Goal: Task Accomplishment & Management: Complete application form

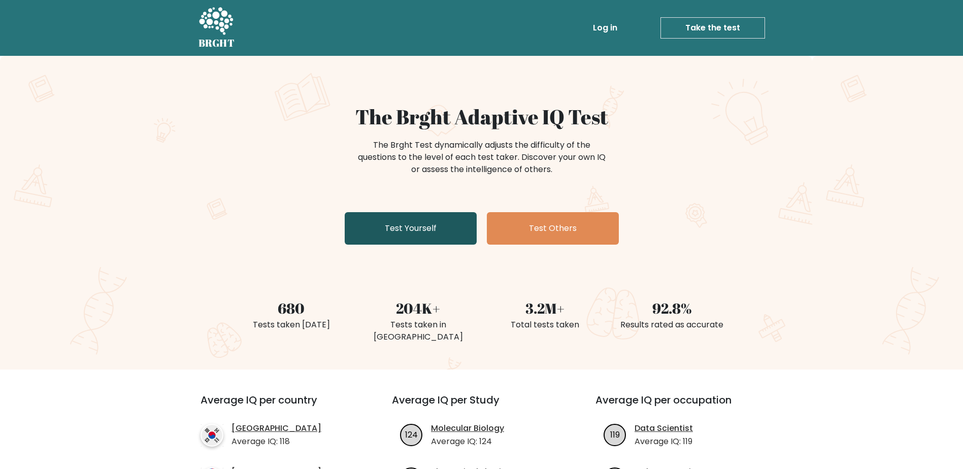
click at [405, 223] on link "Test Yourself" at bounding box center [411, 228] width 132 height 32
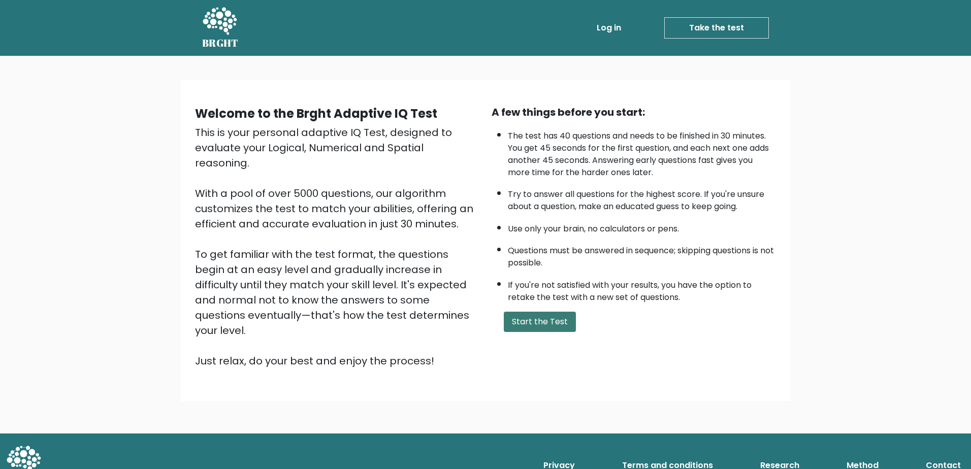
click at [563, 329] on button "Start the Test" at bounding box center [540, 322] width 72 height 20
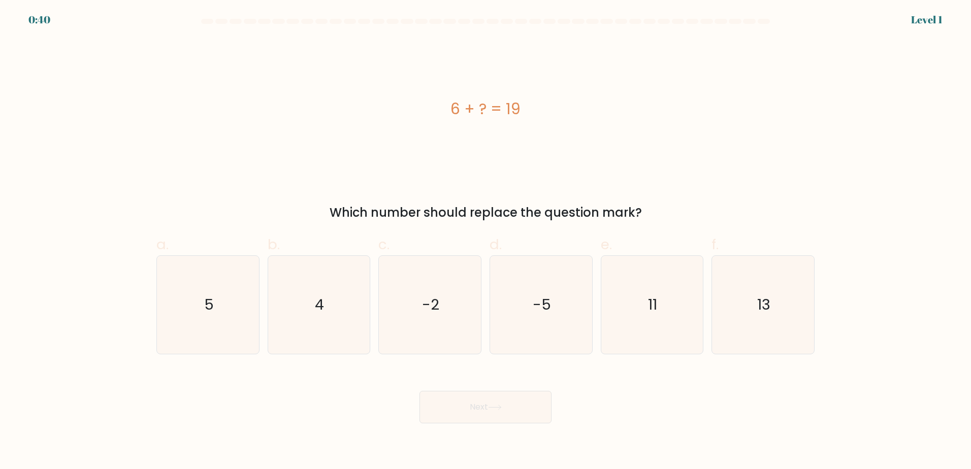
click at [465, 115] on div "6 + ? = 19" at bounding box center [485, 108] width 658 height 23
copy div "6 + ? = 19"
drag, startPoint x: 463, startPoint y: 125, endPoint x: 458, endPoint y: 123, distance: 5.2
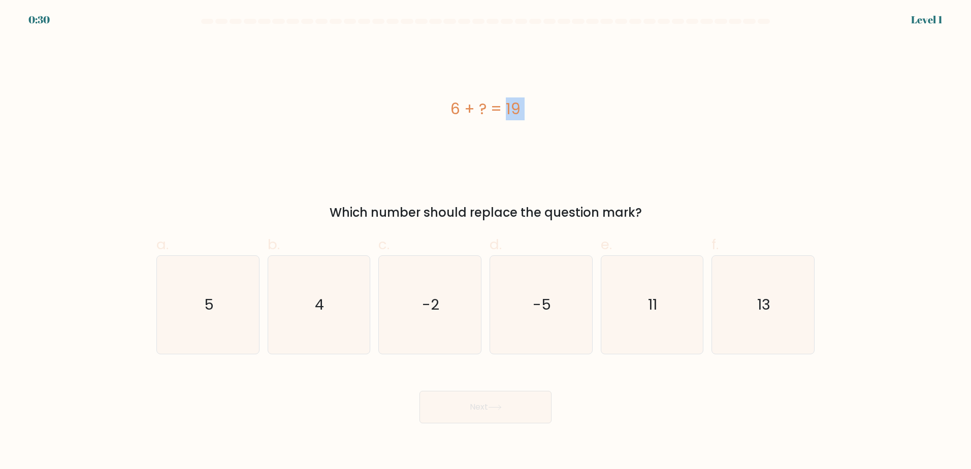
click at [463, 125] on div "6 + ? = 19" at bounding box center [485, 109] width 658 height 141
drag, startPoint x: 445, startPoint y: 105, endPoint x: 431, endPoint y: 112, distance: 15.7
click at [445, 105] on div "6 + ? = 19" at bounding box center [485, 108] width 658 height 23
click at [447, 104] on div "6 + ? = 19" at bounding box center [485, 108] width 658 height 23
click at [491, 83] on div "6 + ? = 19" at bounding box center [485, 109] width 658 height 141
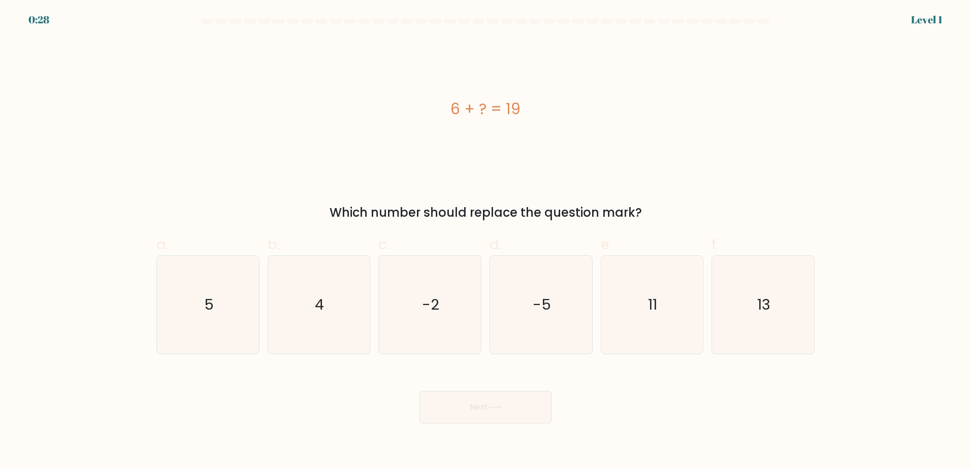
drag, startPoint x: 456, startPoint y: 109, endPoint x: 472, endPoint y: 110, distance: 15.3
click at [459, 109] on div "6 + ? = 19" at bounding box center [485, 108] width 658 height 23
click at [472, 110] on div "6 + ? = 19" at bounding box center [485, 108] width 658 height 23
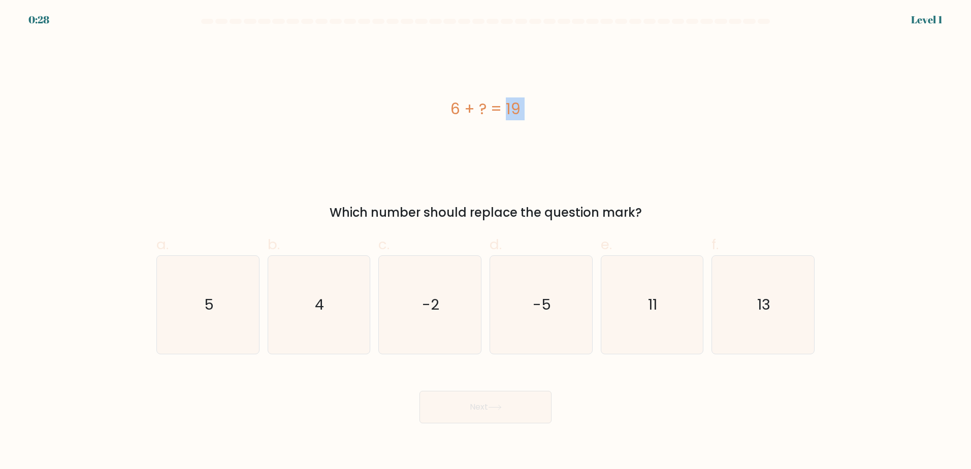
copy div "6 + ? = 19"
click at [770, 323] on icon "13" at bounding box center [763, 305] width 98 height 98
click at [486, 241] on input "f. 13" at bounding box center [485, 238] width 1 height 7
radio input "true"
click at [484, 402] on button "Next" at bounding box center [485, 407] width 132 height 32
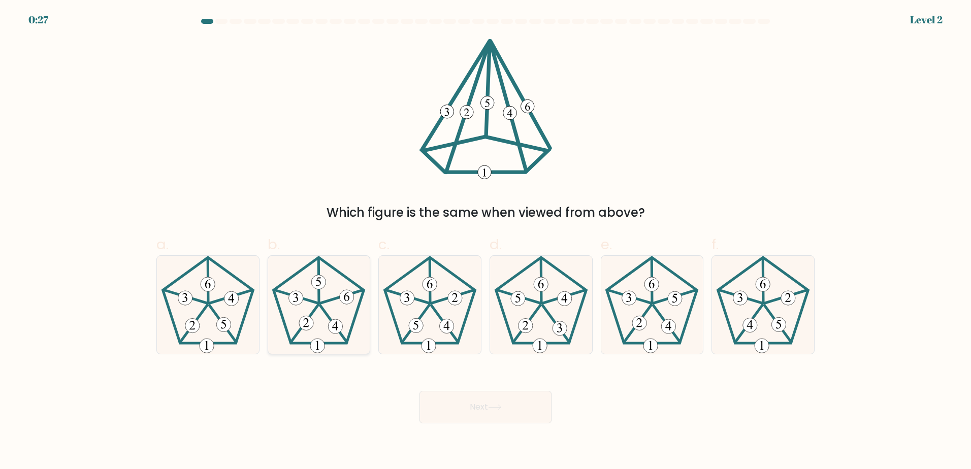
click at [341, 307] on icon at bounding box center [319, 305] width 98 height 98
click at [485, 241] on input "b." at bounding box center [485, 238] width 1 height 7
radio input "true"
click at [505, 412] on button "Next" at bounding box center [485, 407] width 132 height 32
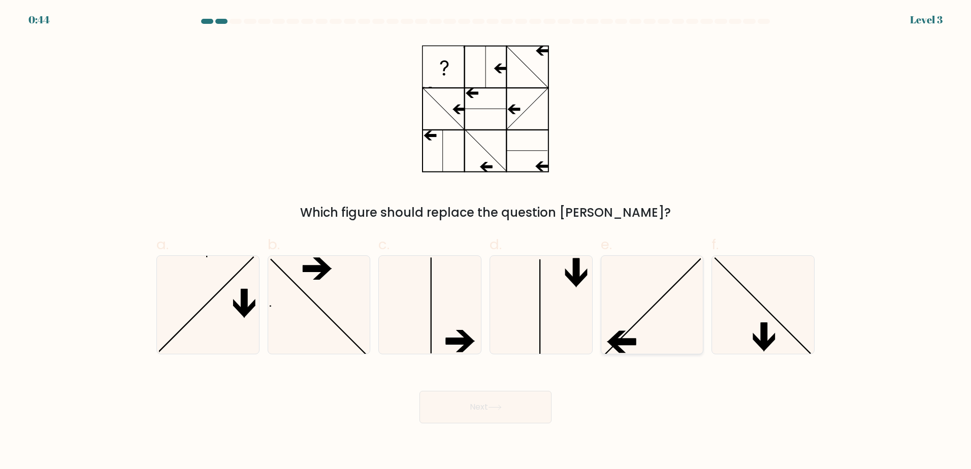
click at [632, 340] on icon at bounding box center [623, 342] width 25 height 6
click at [486, 241] on input "e." at bounding box center [485, 238] width 1 height 7
radio input "true"
click at [488, 400] on button "Next" at bounding box center [485, 407] width 132 height 32
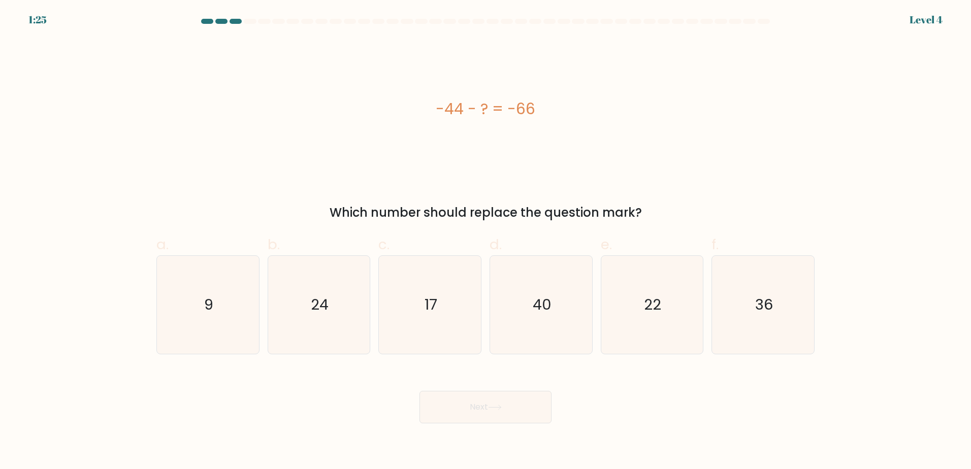
click at [501, 95] on div "-44 - ? = -66" at bounding box center [485, 109] width 658 height 141
click at [504, 112] on div "-44 - ? = -66" at bounding box center [485, 108] width 658 height 23
copy div "-44 - ? = -66"
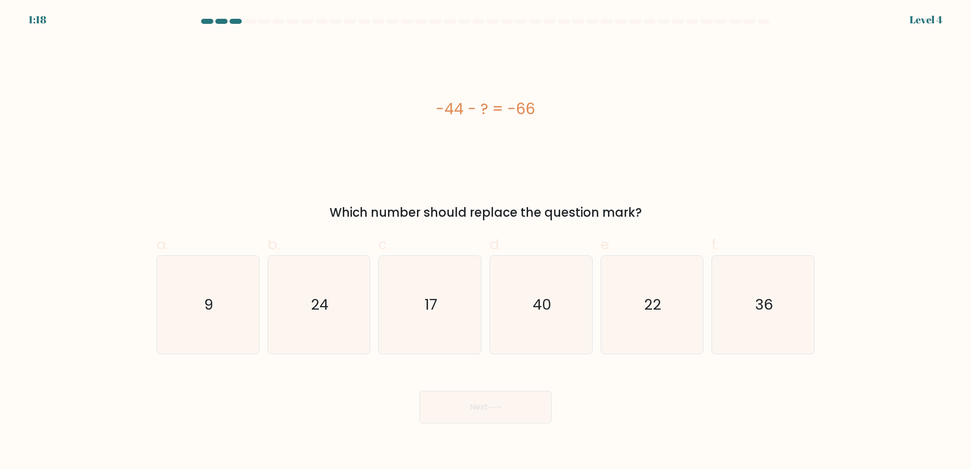
click at [649, 322] on icon "22" at bounding box center [652, 305] width 98 height 98
click at [486, 241] on input "e. 22" at bounding box center [485, 238] width 1 height 7
radio input "true"
click at [496, 408] on icon at bounding box center [495, 408] width 14 height 6
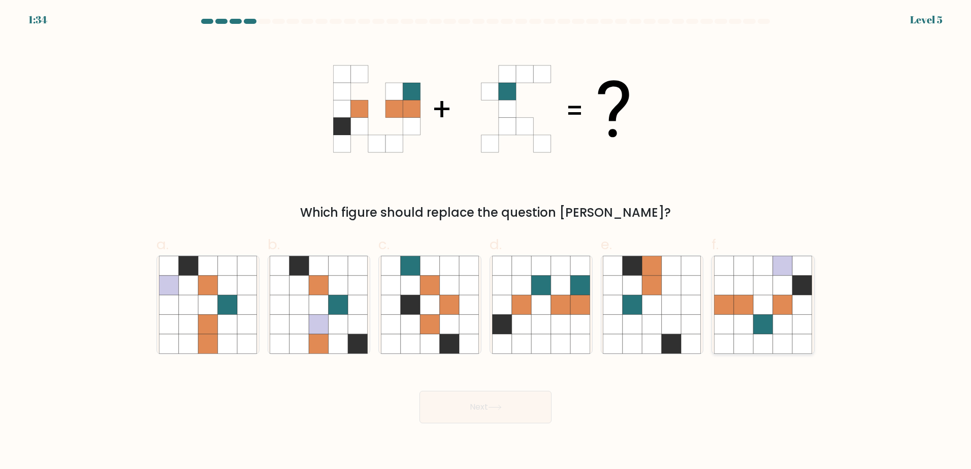
click at [773, 318] on icon at bounding box center [782, 323] width 19 height 19
click at [486, 241] on input "f." at bounding box center [485, 238] width 1 height 7
radio input "true"
click at [499, 411] on button "Next" at bounding box center [485, 407] width 132 height 32
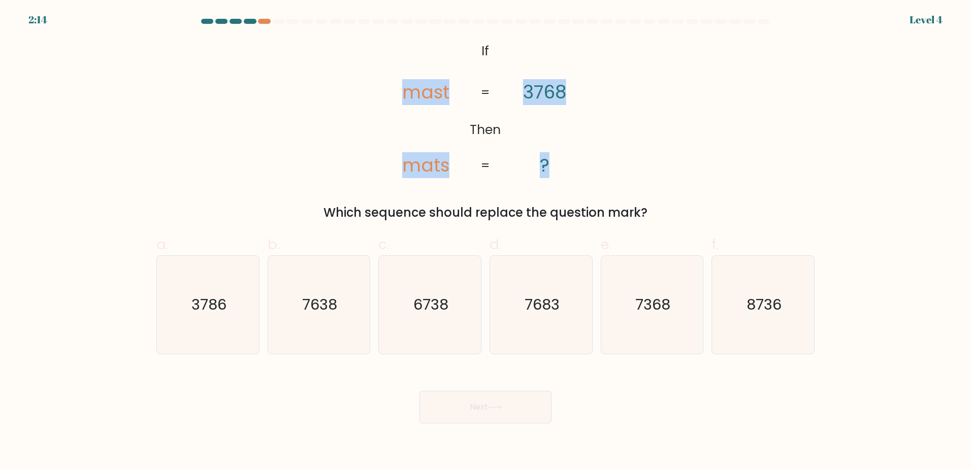
drag, startPoint x: 377, startPoint y: 84, endPoint x: 585, endPoint y: 167, distance: 223.8
click at [585, 167] on icon "@import url('https://fonts.googleapis.com/css?family=Abril+Fatface:400,100,100i…" at bounding box center [485, 109] width 228 height 141
drag, startPoint x: 585, startPoint y: 167, endPoint x: 438, endPoint y: 131, distance: 151.3
click at [429, 148] on icon "@import url('https://fonts.googleapis.com/css?family=Abril+Fatface:400,100,100i…" at bounding box center [485, 109] width 228 height 141
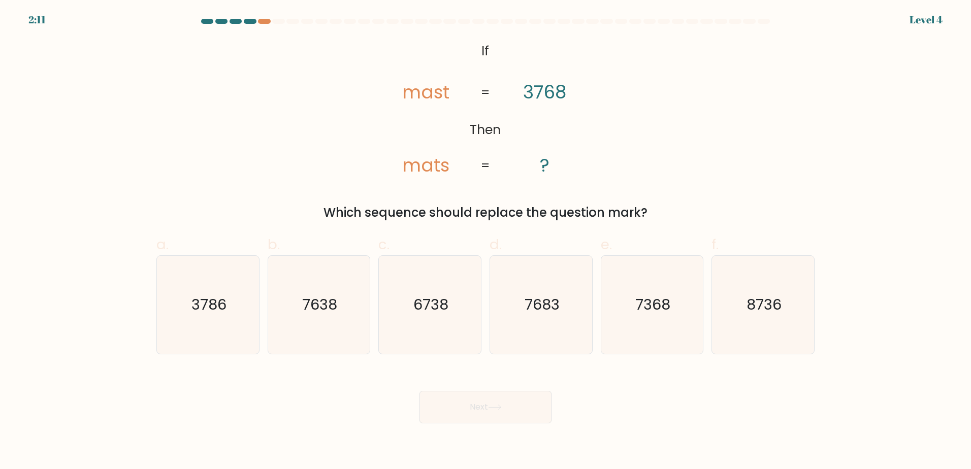
drag, startPoint x: 471, startPoint y: 44, endPoint x: 968, endPoint y: 305, distance: 561.1
click at [662, 218] on div "@import url('https://fonts.googleapis.com/css?family=Abril+Fatface:400,100,100i…" at bounding box center [485, 130] width 670 height 183
copy div "If Then mast mats 3768 ? = = Which sequence should replace the question mark?"
drag, startPoint x: 179, startPoint y: 300, endPoint x: 259, endPoint y: 327, distance: 84.8
click at [180, 302] on icon "3786" at bounding box center [208, 305] width 98 height 98
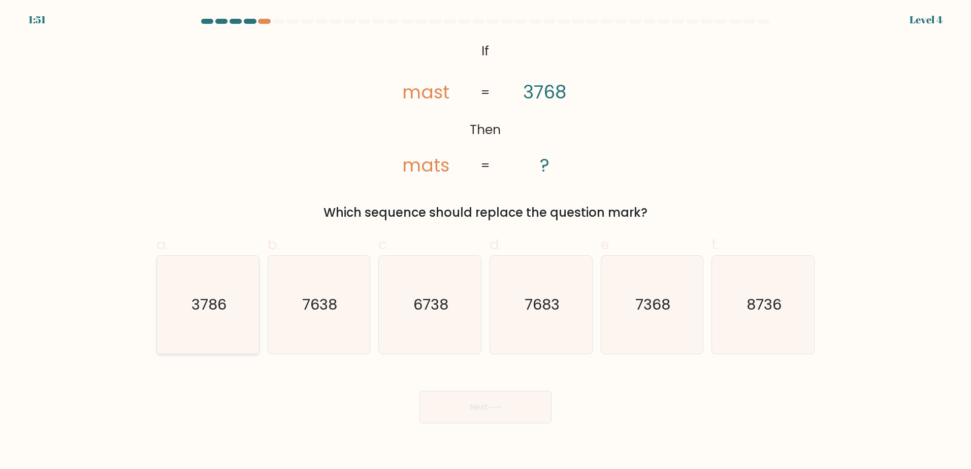
click at [485, 241] on input "a. 3786" at bounding box center [485, 238] width 1 height 7
radio input "true"
click at [488, 394] on button "Next" at bounding box center [485, 407] width 132 height 32
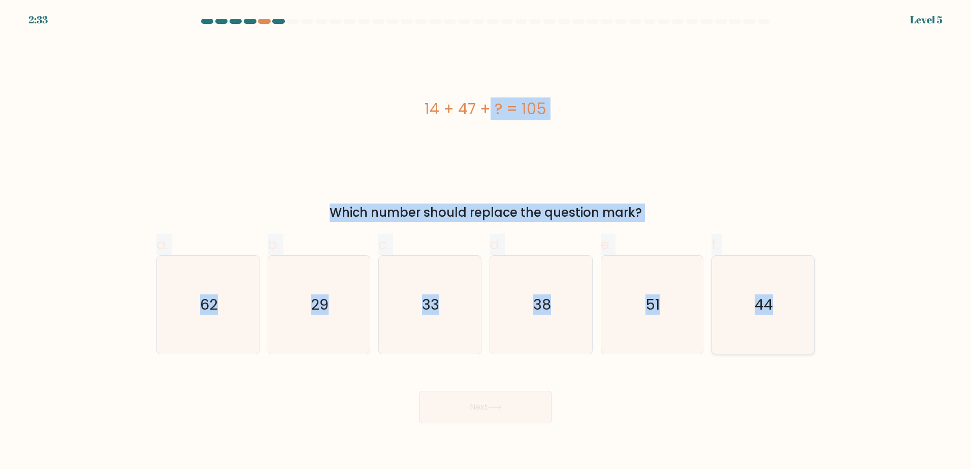
drag, startPoint x: 389, startPoint y: 105, endPoint x: 804, endPoint y: 330, distance: 472.3
click at [804, 330] on form "a." at bounding box center [485, 221] width 971 height 405
copy form "14 + 47 + ? = 105 Which number should replace the question mark? a. 62 b. 29 c.…"
click at [763, 328] on icon "44" at bounding box center [763, 305] width 98 height 98
click at [486, 241] on input "f. 44" at bounding box center [485, 238] width 1 height 7
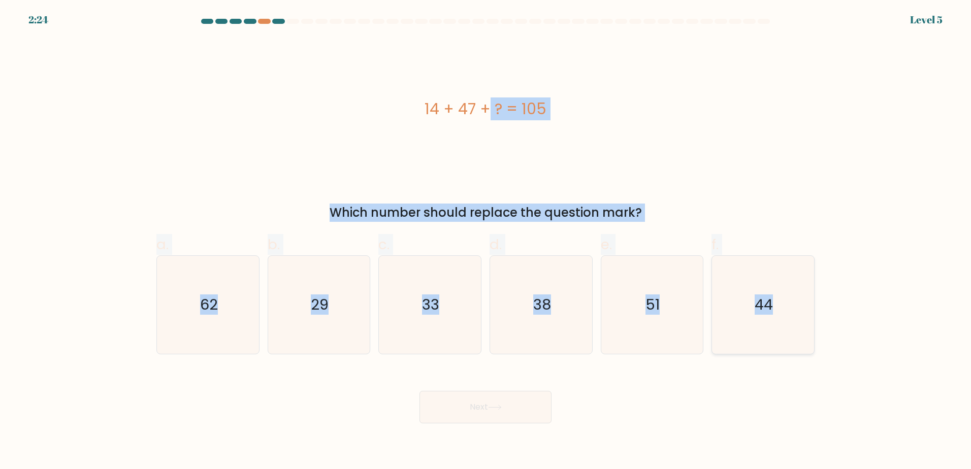
radio input "true"
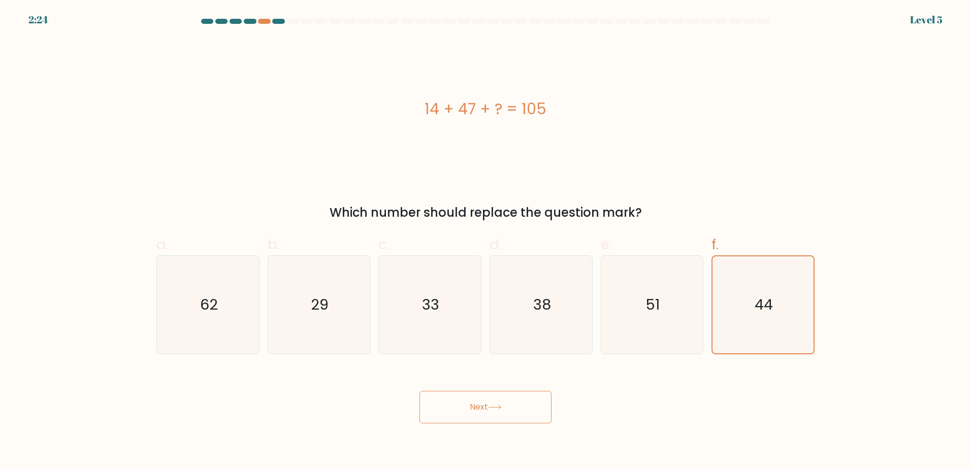
click at [490, 409] on button "Next" at bounding box center [485, 407] width 132 height 32
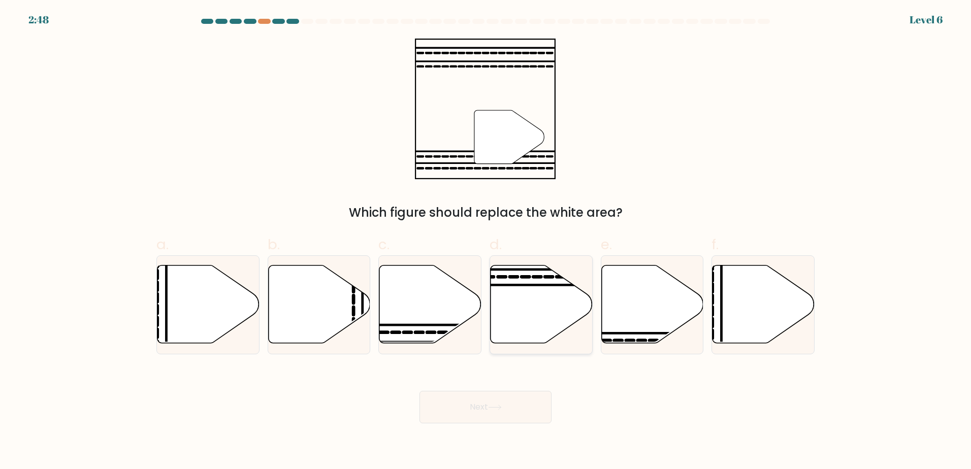
click at [524, 323] on icon at bounding box center [541, 304] width 102 height 78
click at [486, 241] on input "d." at bounding box center [485, 238] width 1 height 7
radio input "true"
click at [498, 410] on icon at bounding box center [495, 408] width 14 height 6
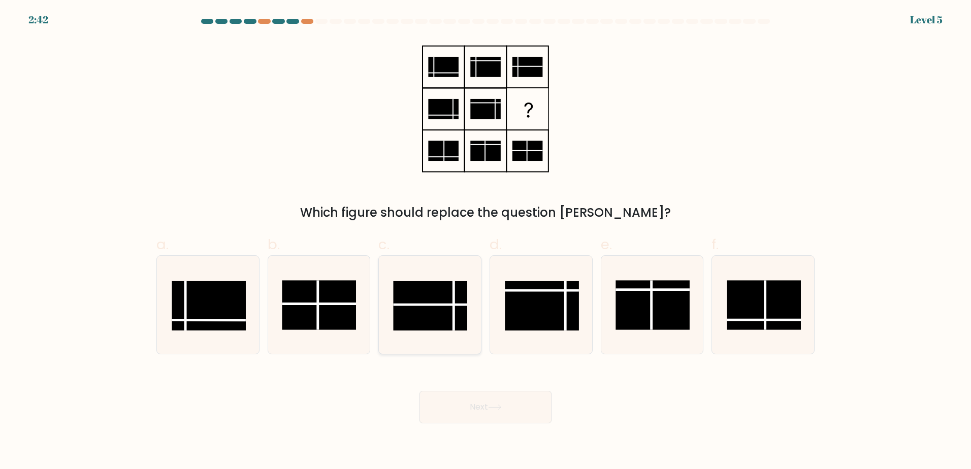
drag, startPoint x: 327, startPoint y: 306, endPoint x: 404, endPoint y: 351, distance: 88.8
click at [327, 306] on rect at bounding box center [319, 304] width 74 height 49
click at [485, 241] on input "b." at bounding box center [485, 238] width 1 height 7
radio input "true"
click at [522, 416] on button "Next" at bounding box center [485, 407] width 132 height 32
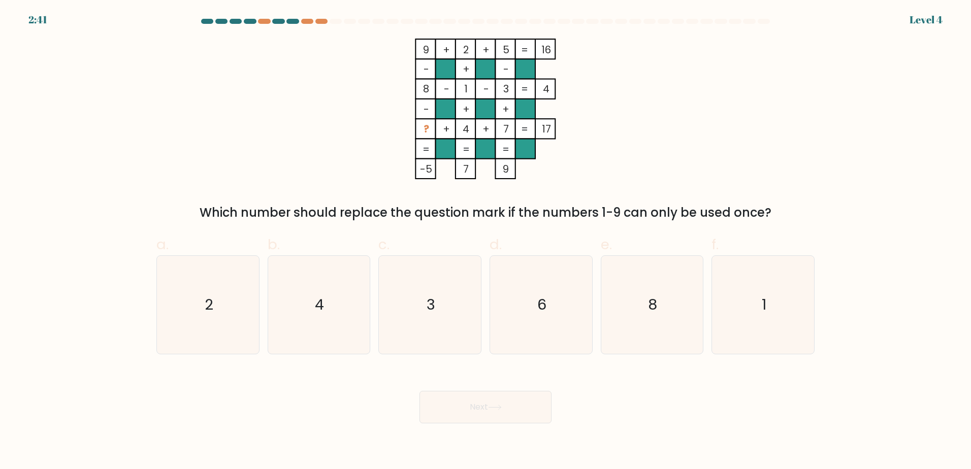
click at [504, 402] on button "Next" at bounding box center [485, 407] width 132 height 32
drag, startPoint x: 677, startPoint y: 314, endPoint x: 635, endPoint y: 341, distance: 50.0
click at [677, 314] on icon "8" at bounding box center [652, 305] width 98 height 98
click at [486, 241] on input "e. 8" at bounding box center [485, 238] width 1 height 7
radio input "true"
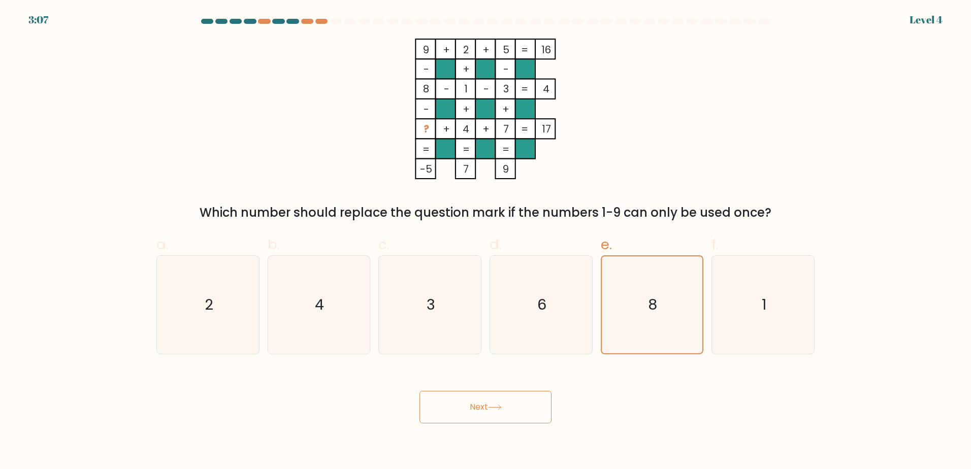
click at [497, 418] on button "Next" at bounding box center [485, 407] width 132 height 32
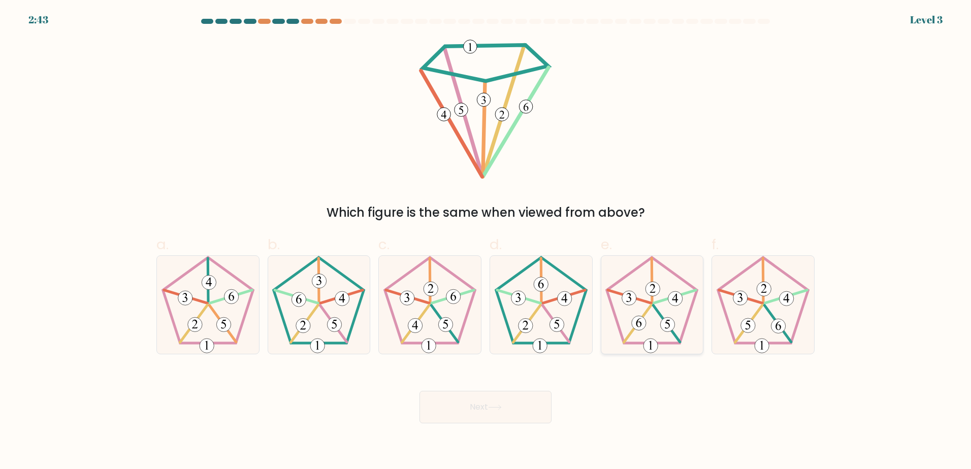
click at [665, 319] on 286 at bounding box center [667, 324] width 14 height 14
click at [486, 241] on input "e." at bounding box center [485, 238] width 1 height 7
radio input "true"
click at [496, 414] on button "Next" at bounding box center [485, 407] width 132 height 32
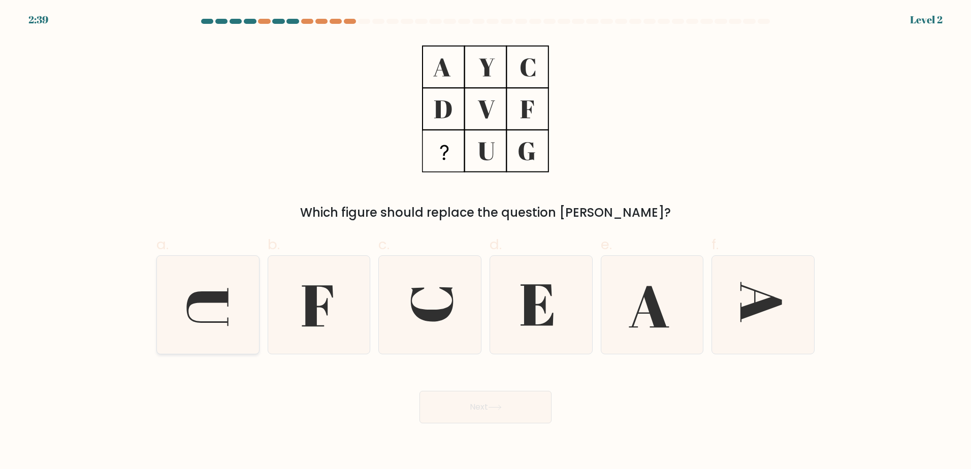
click at [193, 301] on icon at bounding box center [207, 307] width 42 height 38
click at [485, 241] on input "a." at bounding box center [485, 238] width 1 height 7
radio input "true"
click at [654, 317] on icon at bounding box center [649, 307] width 40 height 42
click at [486, 241] on input "e." at bounding box center [485, 238] width 1 height 7
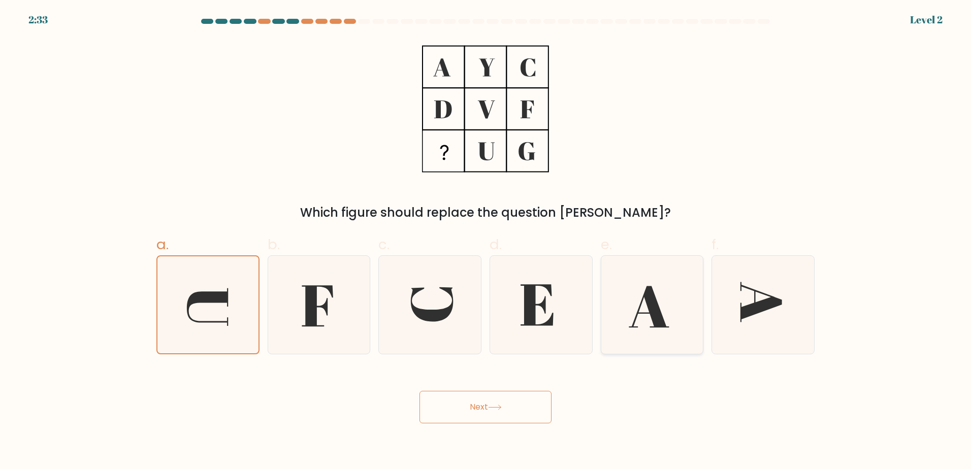
radio input "true"
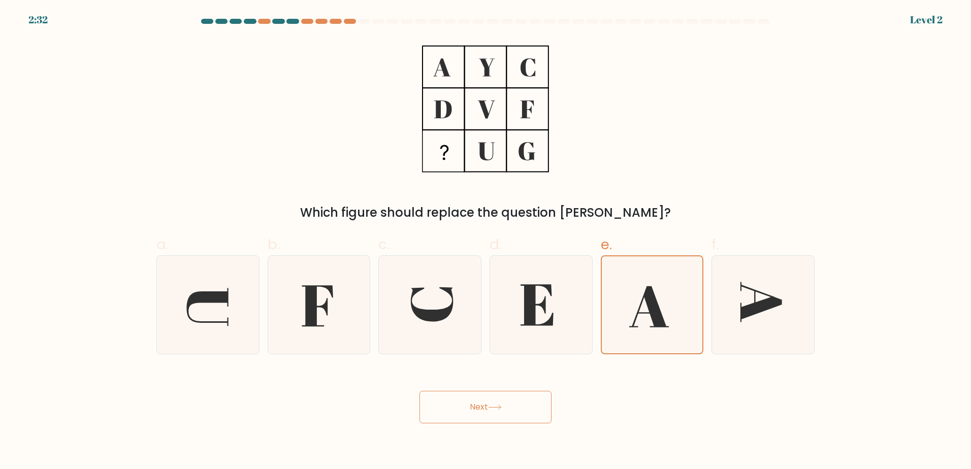
click at [463, 405] on button "Next" at bounding box center [485, 407] width 132 height 32
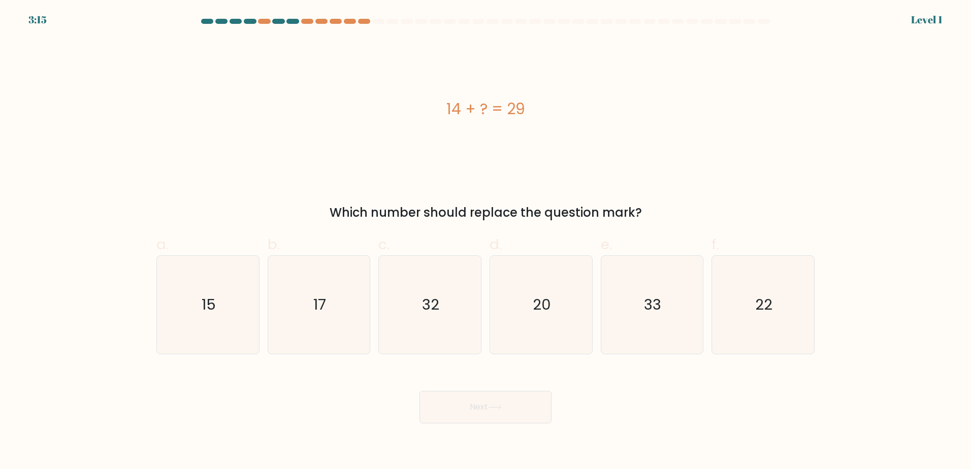
drag, startPoint x: 441, startPoint y: 102, endPoint x: 602, endPoint y: 128, distance: 163.6
click at [602, 128] on div "14 + ? = 29" at bounding box center [485, 109] width 658 height 141
copy div "14 + ? = 29"
drag, startPoint x: 217, startPoint y: 318, endPoint x: 465, endPoint y: 371, distance: 253.2
click at [221, 321] on icon "15" at bounding box center [208, 305] width 98 height 98
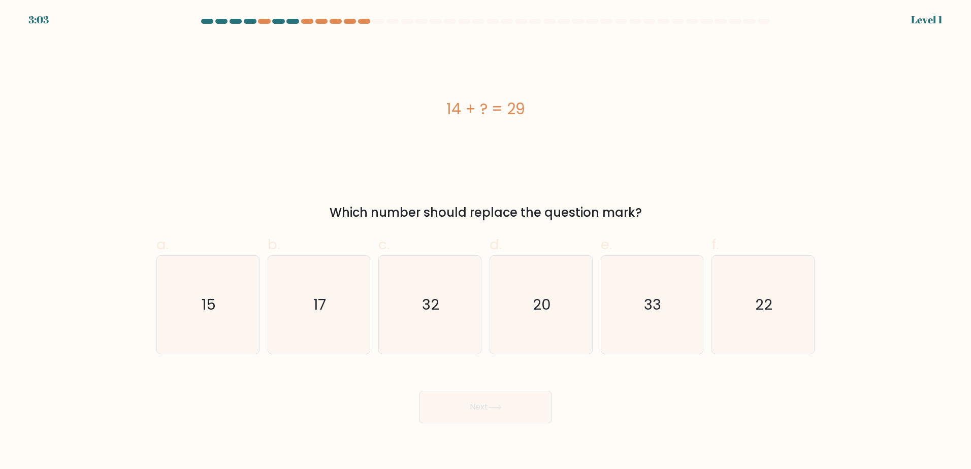
click at [485, 241] on input "a. 15" at bounding box center [485, 238] width 1 height 7
radio input "true"
click at [493, 403] on button "Next" at bounding box center [485, 407] width 132 height 32
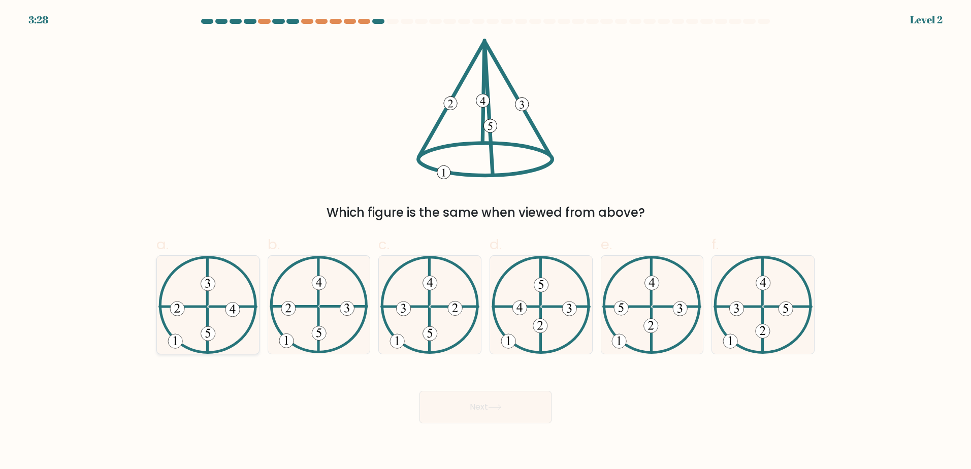
click at [206, 301] on icon at bounding box center [207, 305] width 99 height 98
click at [485, 241] on input "a." at bounding box center [485, 238] width 1 height 7
radio input "true"
click at [522, 411] on button "Next" at bounding box center [485, 407] width 132 height 32
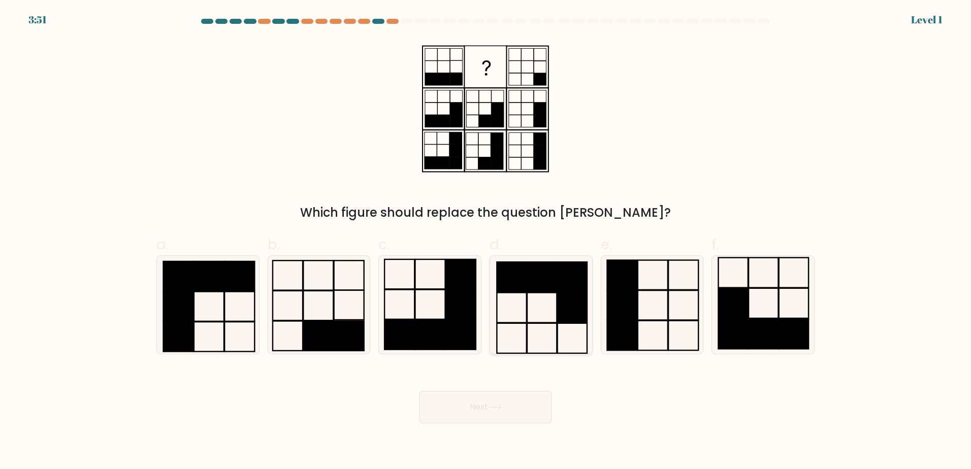
click at [495, 323] on icon at bounding box center [541, 305] width 98 height 98
click at [486, 241] on input "d." at bounding box center [485, 238] width 1 height 7
radio input "true"
click at [512, 412] on button "Next" at bounding box center [485, 407] width 132 height 32
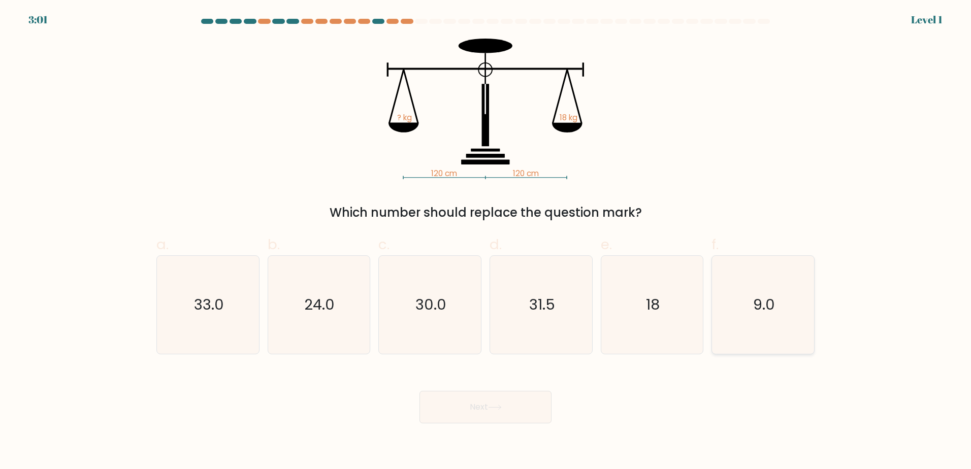
click at [754, 319] on icon "9.0" at bounding box center [763, 305] width 98 height 98
click at [486, 241] on input "f. 9.0" at bounding box center [485, 238] width 1 height 7
radio input "true"
click at [478, 416] on button "Next" at bounding box center [485, 407] width 132 height 32
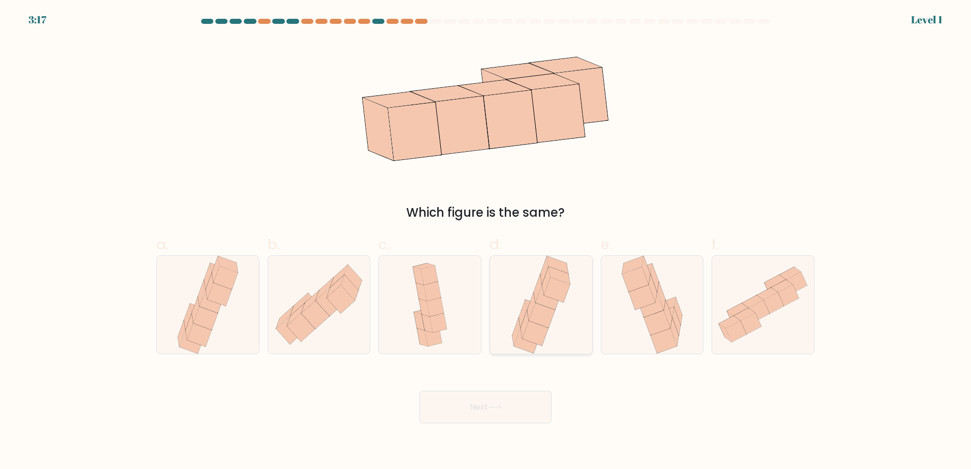
click at [528, 304] on icon at bounding box center [535, 309] width 21 height 18
click at [486, 241] on input "d." at bounding box center [485, 238] width 1 height 7
radio input "true"
click at [492, 407] on icon at bounding box center [495, 408] width 14 height 6
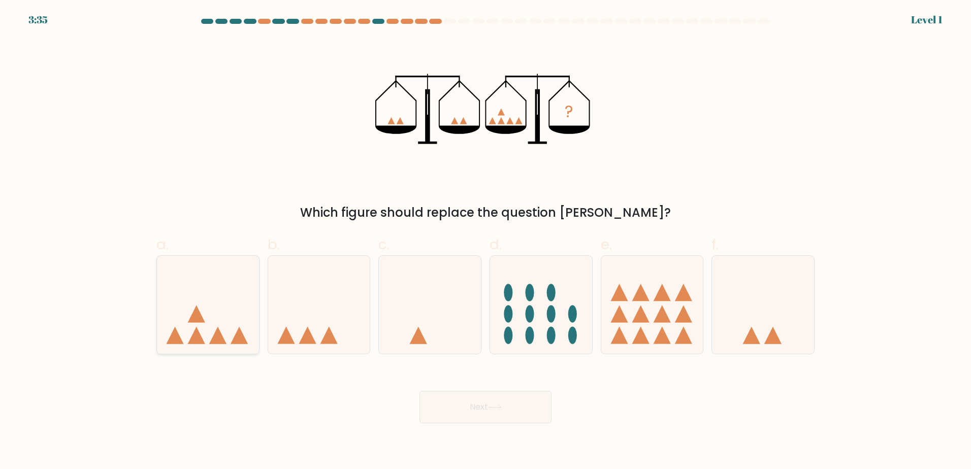
click at [205, 304] on icon at bounding box center [208, 304] width 102 height 84
click at [485, 241] on input "a." at bounding box center [485, 238] width 1 height 7
radio input "true"
click at [468, 409] on button "Next" at bounding box center [485, 407] width 132 height 32
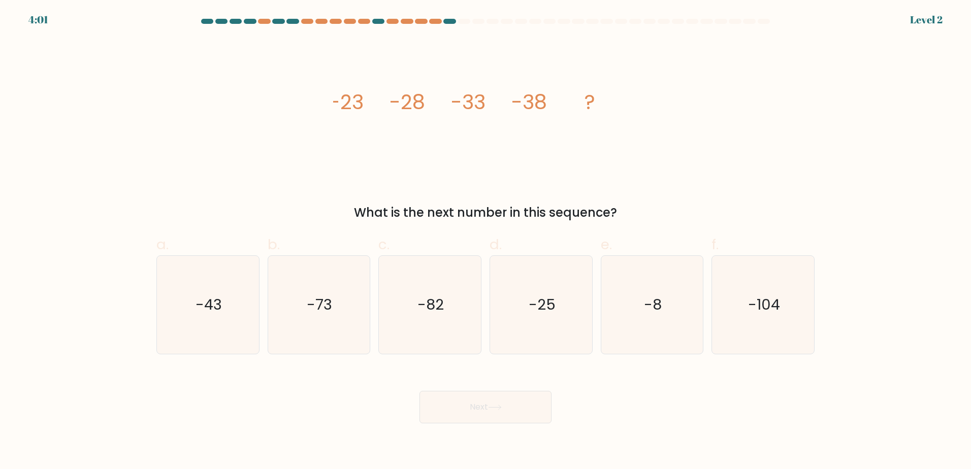
drag, startPoint x: 201, startPoint y: 314, endPoint x: 380, endPoint y: 358, distance: 184.0
click at [202, 315] on icon "-43" at bounding box center [208, 305] width 98 height 98
click at [485, 241] on input "a. -43" at bounding box center [485, 238] width 1 height 7
radio input "true"
click at [495, 411] on button "Next" at bounding box center [485, 407] width 132 height 32
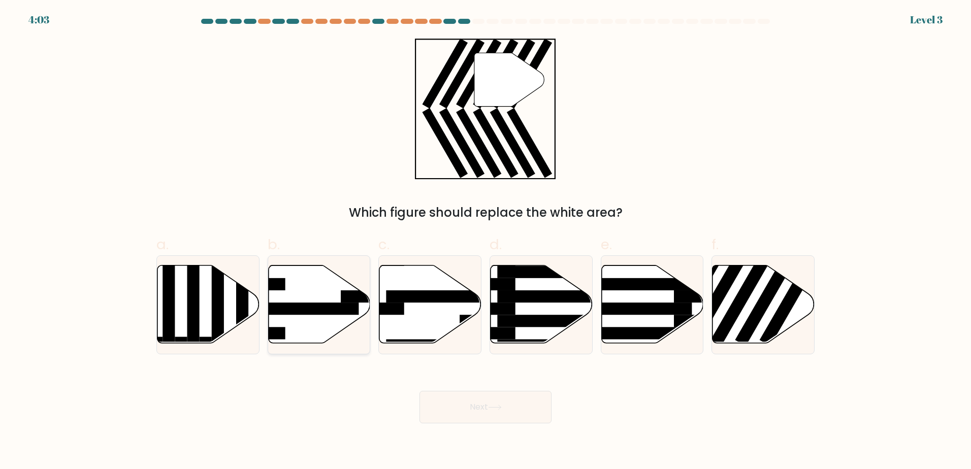
drag, startPoint x: 299, startPoint y: 299, endPoint x: 293, endPoint y: 310, distance: 12.0
click at [298, 300] on icon at bounding box center [319, 304] width 102 height 78
click at [485, 241] on input "b." at bounding box center [485, 238] width 1 height 7
radio input "true"
click at [521, 407] on button "Next" at bounding box center [485, 407] width 132 height 32
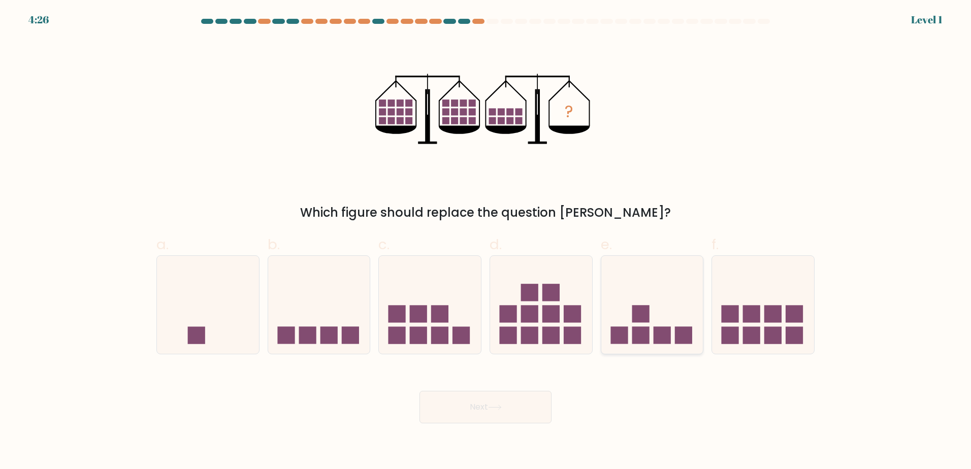
click at [666, 318] on icon at bounding box center [652, 304] width 102 height 84
click at [486, 241] on input "e." at bounding box center [485, 238] width 1 height 7
radio input "true"
click at [476, 409] on button "Next" at bounding box center [485, 407] width 132 height 32
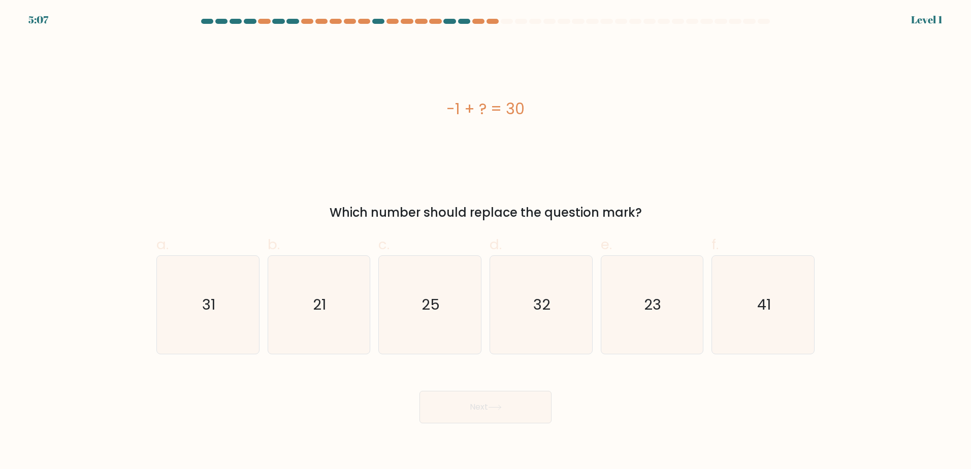
click at [482, 116] on div "-1 + ? = 30" at bounding box center [485, 108] width 658 height 23
copy div "-1 + ? = 30"
click at [803, 162] on div "-1 + ? = 30" at bounding box center [485, 109] width 658 height 141
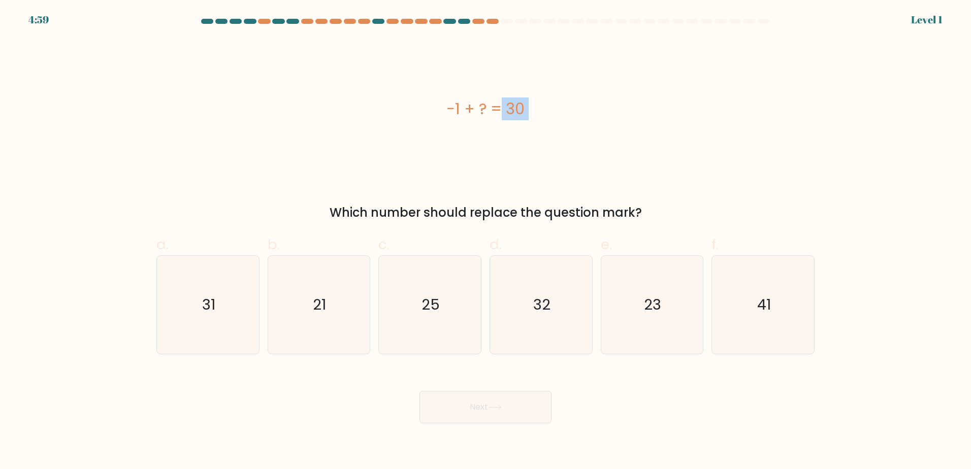
click at [638, 130] on div "-1 + ? = 30" at bounding box center [485, 109] width 658 height 141
drag, startPoint x: 217, startPoint y: 331, endPoint x: 344, endPoint y: 429, distance: 160.3
click at [344, 429] on body "4:52 Level 1 a." at bounding box center [485, 234] width 971 height 469
drag, startPoint x: 344, startPoint y: 429, endPoint x: 223, endPoint y: 329, distance: 156.5
click at [223, 329] on icon "31" at bounding box center [208, 305] width 98 height 98
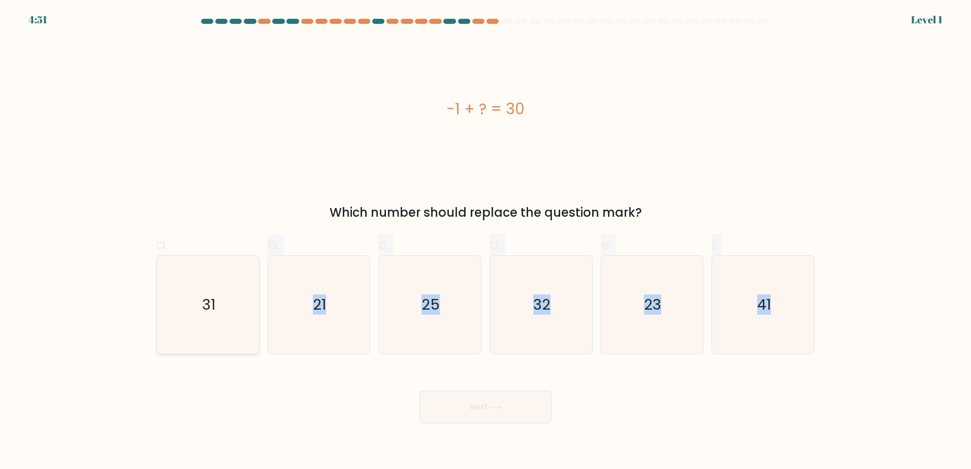
click at [485, 241] on input "a. 31" at bounding box center [485, 238] width 1 height 7
radio input "true"
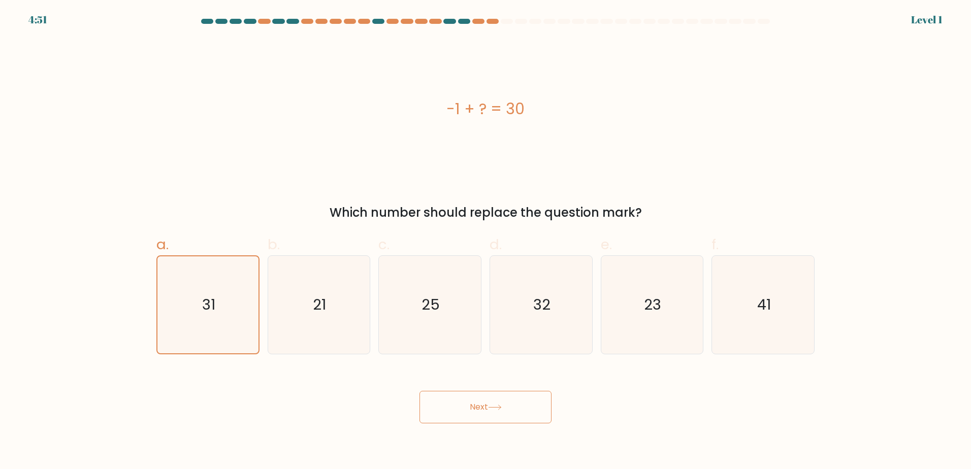
click at [517, 406] on button "Next" at bounding box center [485, 407] width 132 height 32
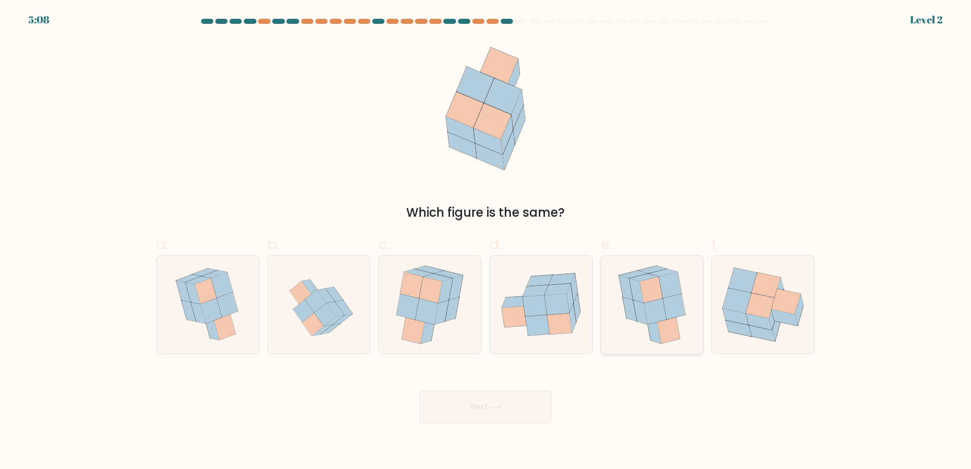
click at [626, 313] on icon at bounding box center [629, 308] width 14 height 24
click at [486, 241] on input "e." at bounding box center [485, 238] width 1 height 7
radio input "true"
click at [480, 415] on button "Next" at bounding box center [485, 407] width 132 height 32
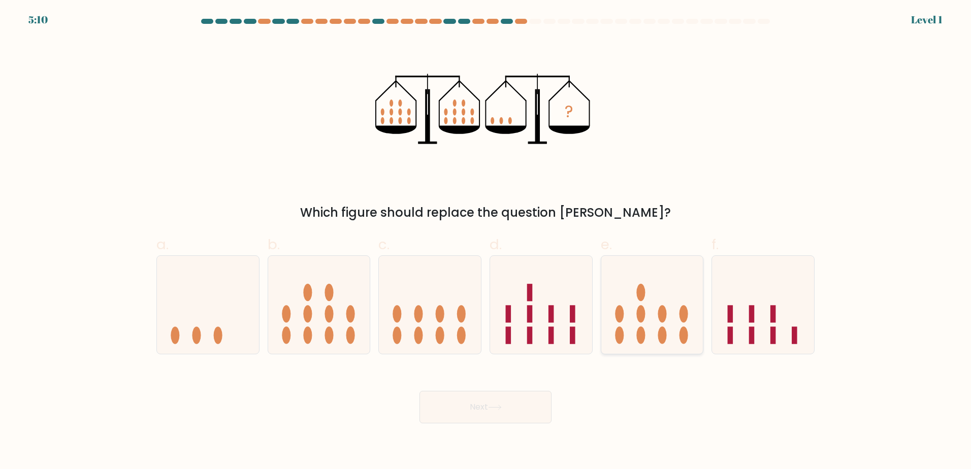
drag, startPoint x: 665, startPoint y: 303, endPoint x: 706, endPoint y: 310, distance: 42.2
click at [665, 303] on icon at bounding box center [652, 304] width 102 height 84
click at [486, 241] on input "e." at bounding box center [485, 238] width 1 height 7
radio input "true"
click at [762, 313] on icon at bounding box center [763, 304] width 102 height 84
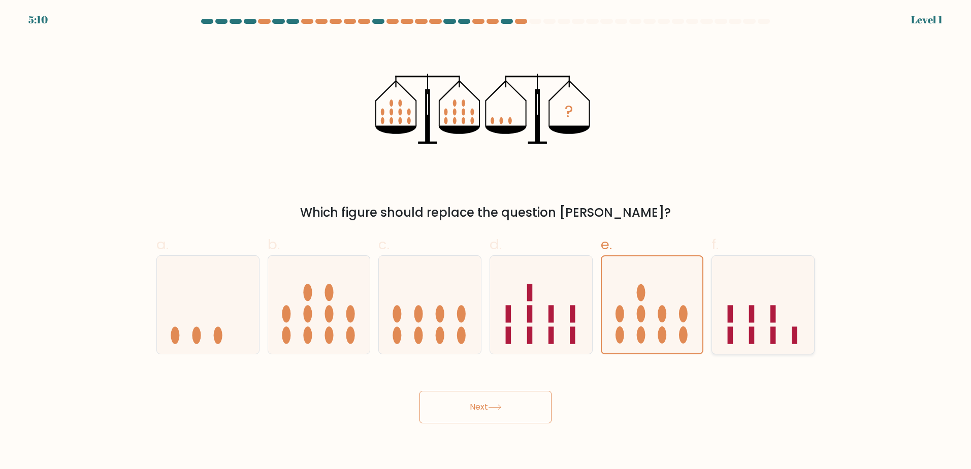
click at [486, 241] on input "f." at bounding box center [485, 238] width 1 height 7
radio input "true"
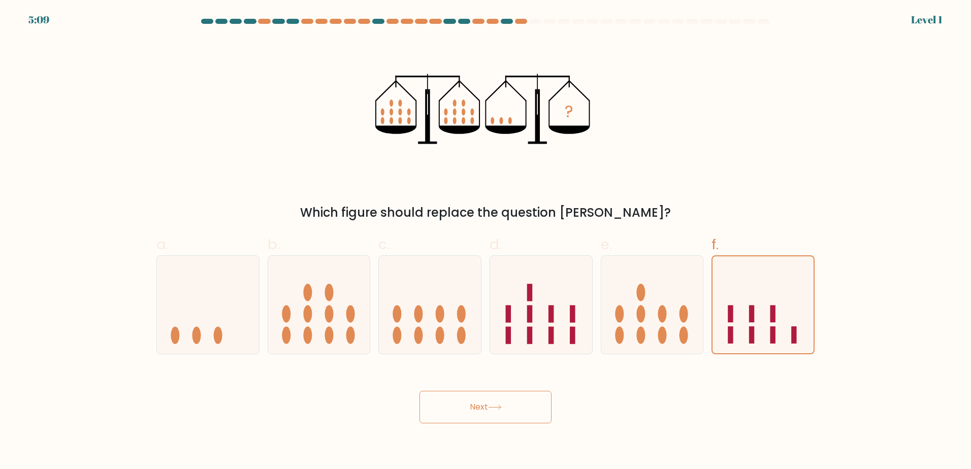
click at [477, 412] on button "Next" at bounding box center [485, 407] width 132 height 32
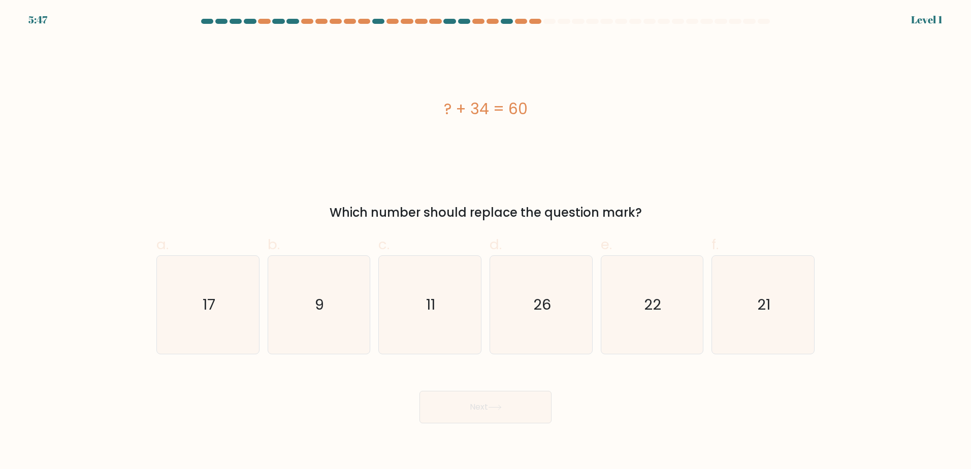
drag, startPoint x: 517, startPoint y: 112, endPoint x: 599, endPoint y: 121, distance: 82.2
click at [599, 121] on div "? + 34 = 60" at bounding box center [485, 109] width 658 height 141
copy div "? + 34 = 60"
drag, startPoint x: 558, startPoint y: 329, endPoint x: 505, endPoint y: 386, distance: 77.6
click at [558, 329] on icon "26" at bounding box center [541, 305] width 98 height 98
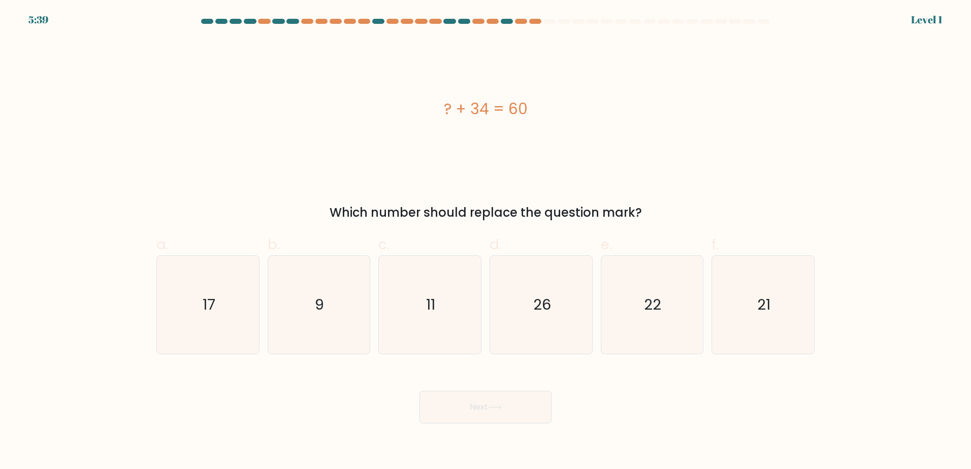
click at [486, 241] on input "d. 26" at bounding box center [485, 238] width 1 height 7
radio input "true"
click at [502, 412] on button "Next" at bounding box center [485, 407] width 132 height 32
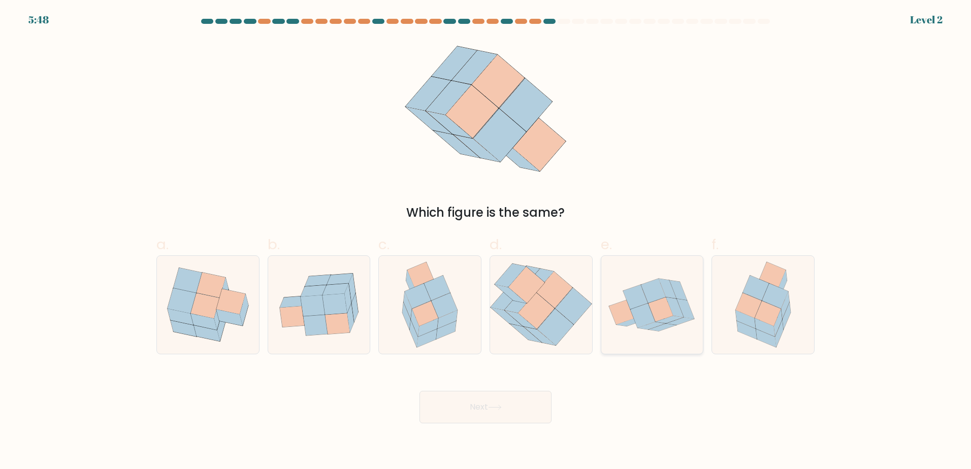
click at [633, 307] on icon at bounding box center [635, 297] width 25 height 24
click at [486, 241] on input "e." at bounding box center [485, 238] width 1 height 7
radio input "true"
click at [515, 422] on button "Next" at bounding box center [485, 407] width 132 height 32
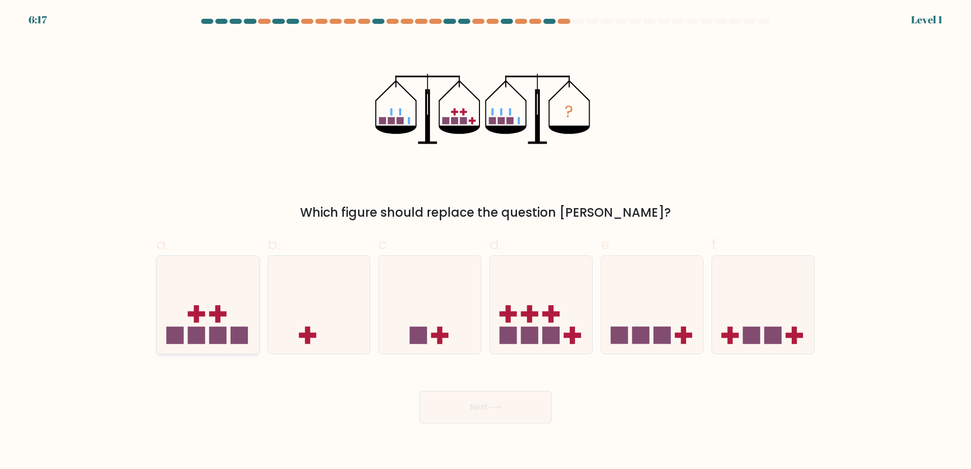
click at [204, 295] on icon at bounding box center [208, 304] width 102 height 84
click at [485, 241] on input "a." at bounding box center [485, 238] width 1 height 7
radio input "true"
click at [481, 410] on button "Next" at bounding box center [485, 407] width 132 height 32
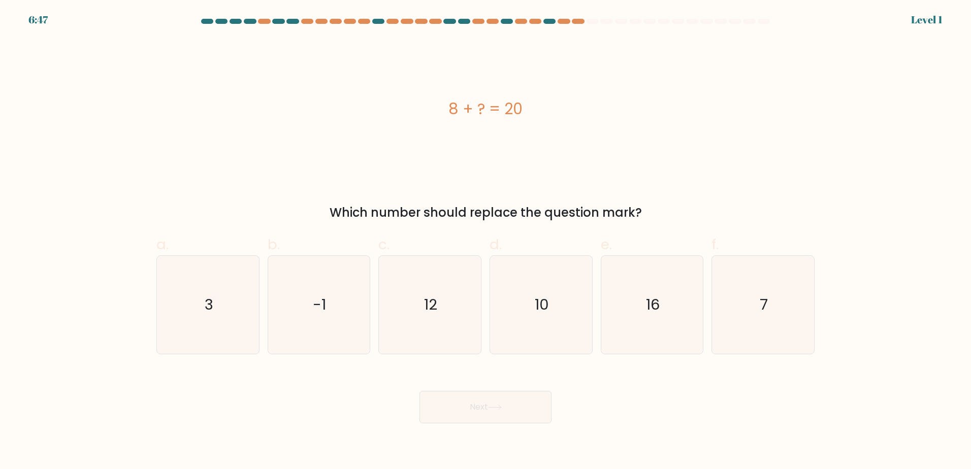
click at [895, 176] on form "a. 3" at bounding box center [485, 221] width 971 height 405
click at [180, 294] on icon "3" at bounding box center [208, 305] width 98 height 98
click at [485, 241] on input "a. 3" at bounding box center [485, 238] width 1 height 7
radio input "true"
click at [503, 109] on div "8 + ? = 20" at bounding box center [485, 108] width 658 height 23
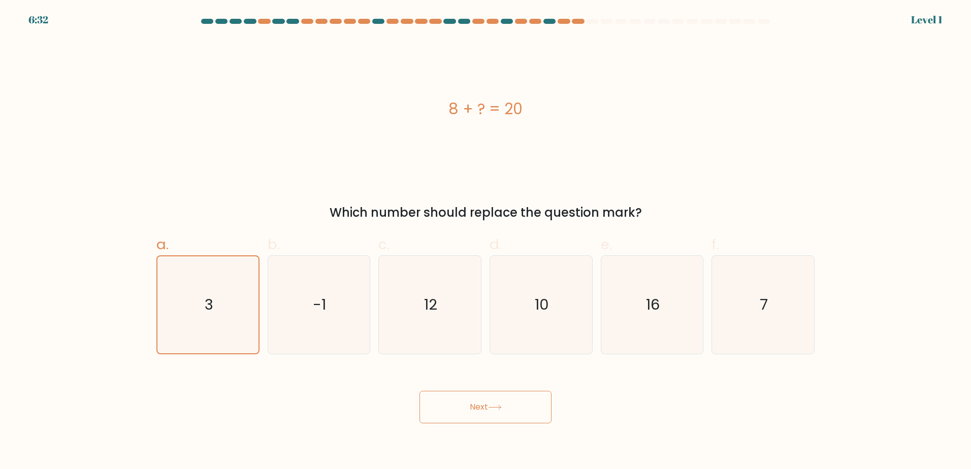
click at [503, 109] on div "8 + ? = 20" at bounding box center [485, 108] width 658 height 23
copy div "8 + ? = 20"
click at [457, 338] on icon "12" at bounding box center [430, 305] width 98 height 98
click at [485, 241] on input "c. 12" at bounding box center [485, 238] width 1 height 7
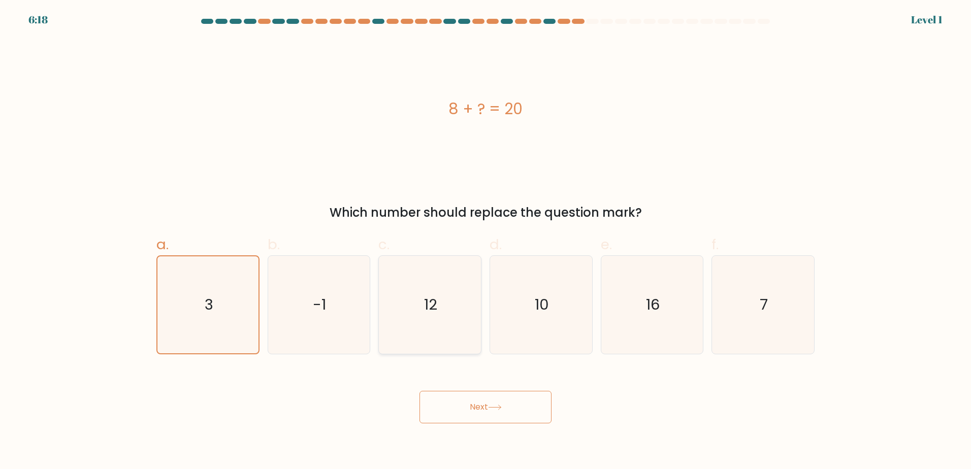
radio input "true"
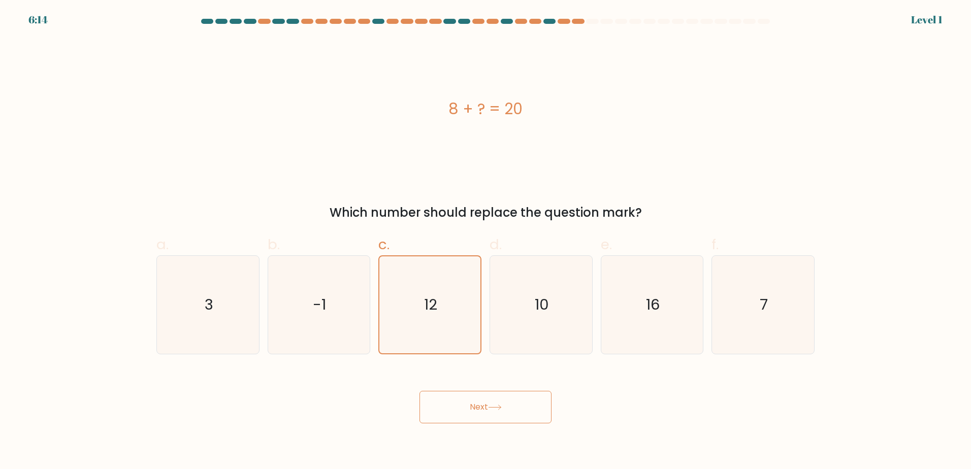
drag, startPoint x: 504, startPoint y: 406, endPoint x: 535, endPoint y: 405, distance: 31.0
click at [611, 398] on div "Next" at bounding box center [485, 395] width 670 height 57
click at [501, 407] on icon at bounding box center [494, 407] width 12 height 5
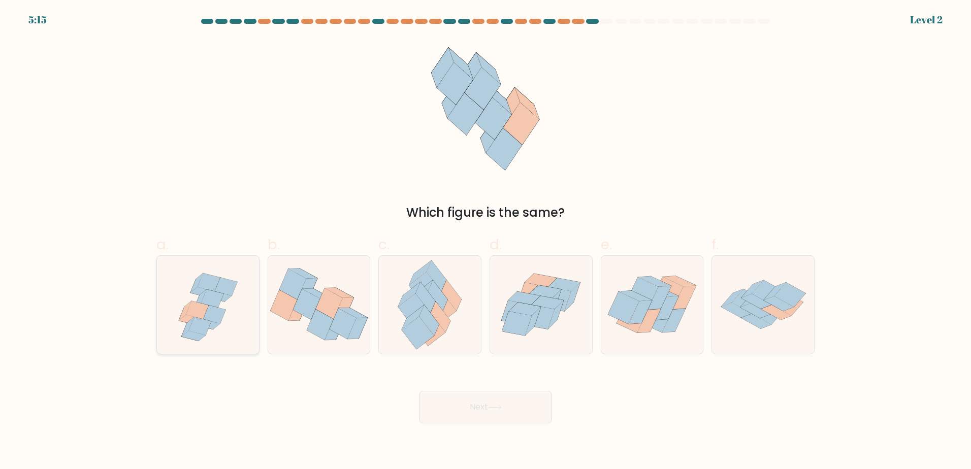
click at [227, 296] on icon at bounding box center [220, 296] width 24 height 10
click at [485, 241] on input "a." at bounding box center [485, 238] width 1 height 7
radio input "true"
click at [594, 316] on div "d." at bounding box center [540, 294] width 111 height 120
drag, startPoint x: 568, startPoint y: 306, endPoint x: 625, endPoint y: 310, distance: 57.5
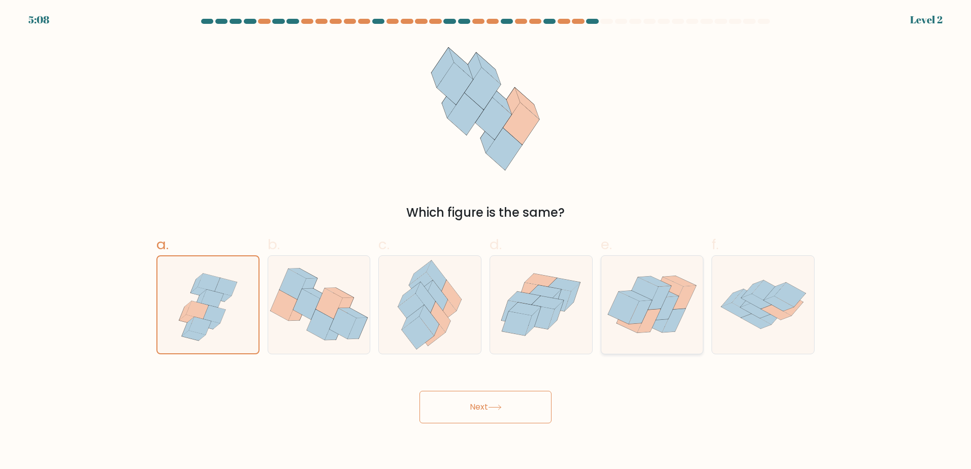
click at [569, 307] on icon at bounding box center [572, 297] width 15 height 28
click at [486, 241] on input "d." at bounding box center [485, 238] width 1 height 7
radio input "true"
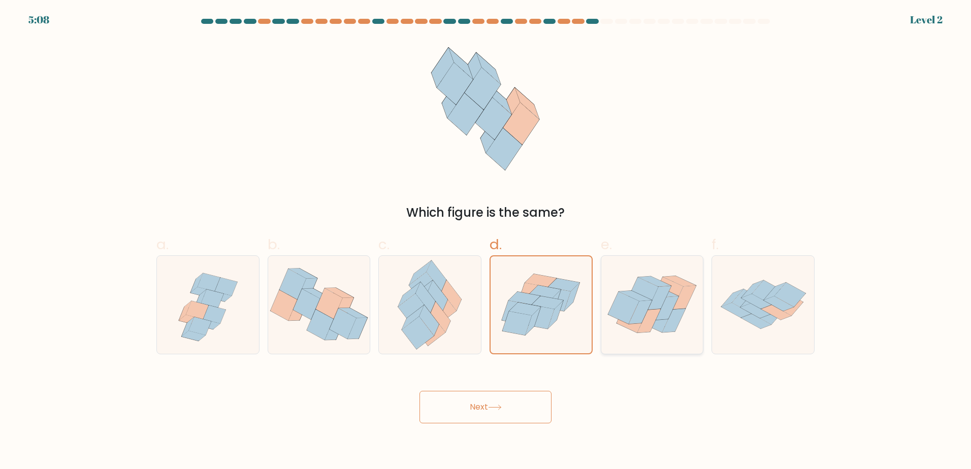
click at [654, 313] on icon at bounding box center [648, 321] width 23 height 24
click at [486, 241] on input "e." at bounding box center [485, 238] width 1 height 7
radio input "true"
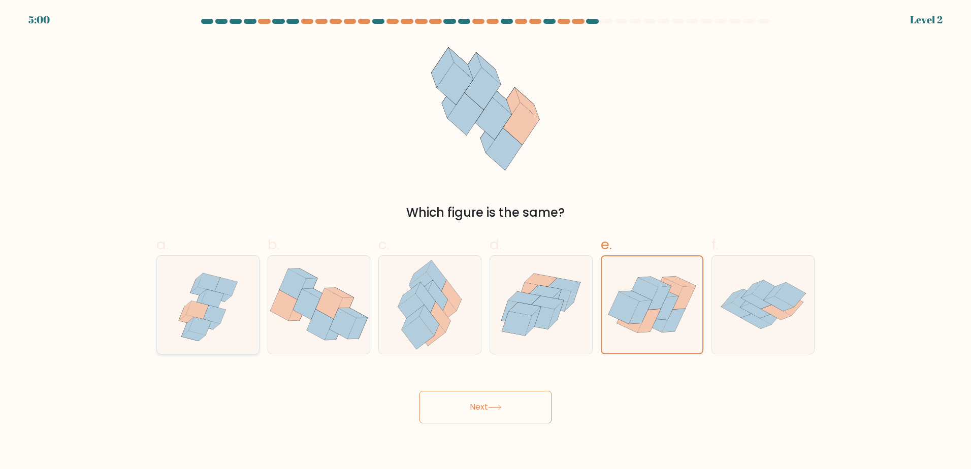
click at [232, 338] on icon at bounding box center [208, 305] width 102 height 98
click at [485, 241] on input "a." at bounding box center [485, 238] width 1 height 7
radio input "true"
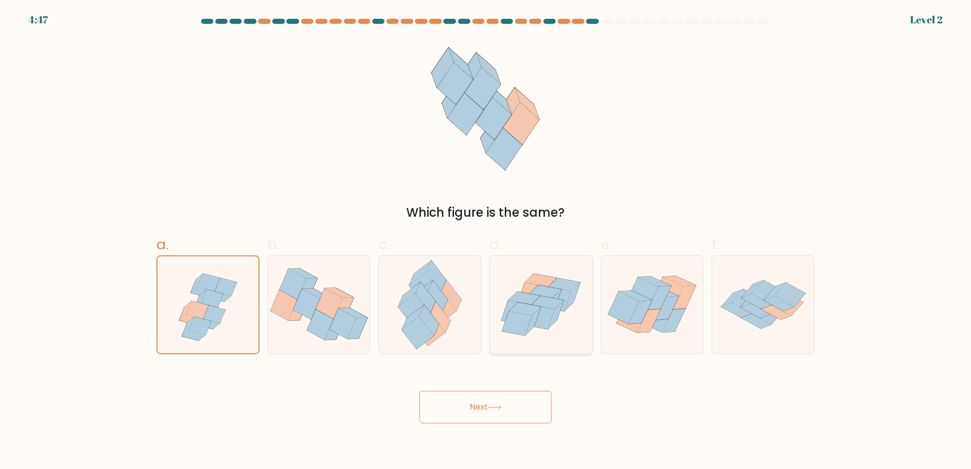
click at [584, 282] on icon at bounding box center [541, 305] width 102 height 88
click at [486, 241] on input "d." at bounding box center [485, 238] width 1 height 7
radio input "true"
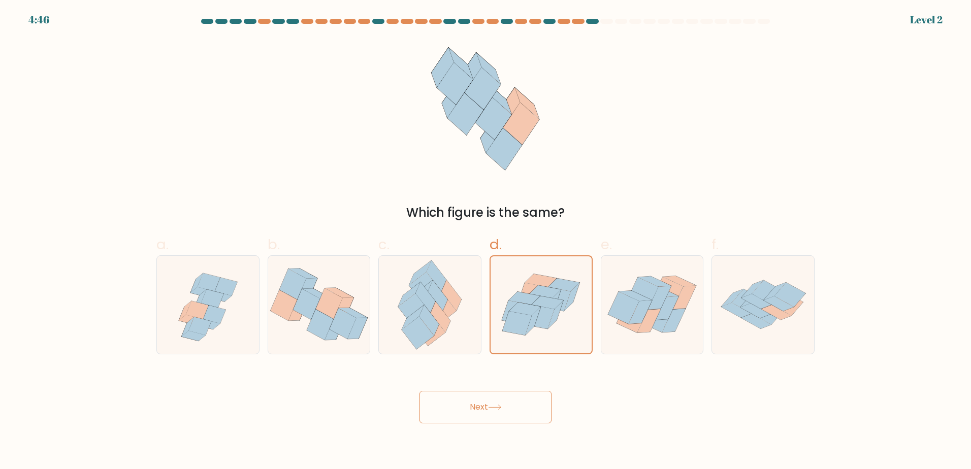
click at [513, 404] on button "Next" at bounding box center [485, 407] width 132 height 32
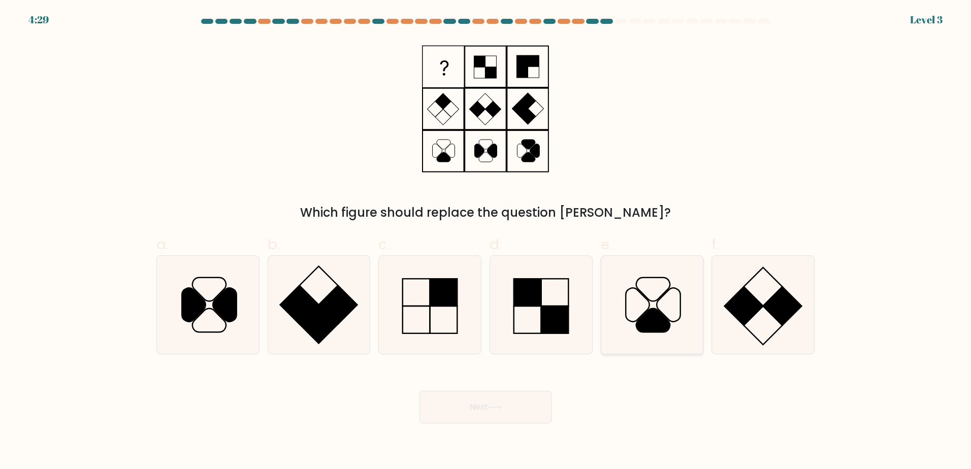
click at [620, 323] on icon at bounding box center [652, 305] width 98 height 98
click at [486, 241] on input "e." at bounding box center [485, 238] width 1 height 7
radio input "true"
click at [466, 404] on button "Next" at bounding box center [485, 407] width 132 height 32
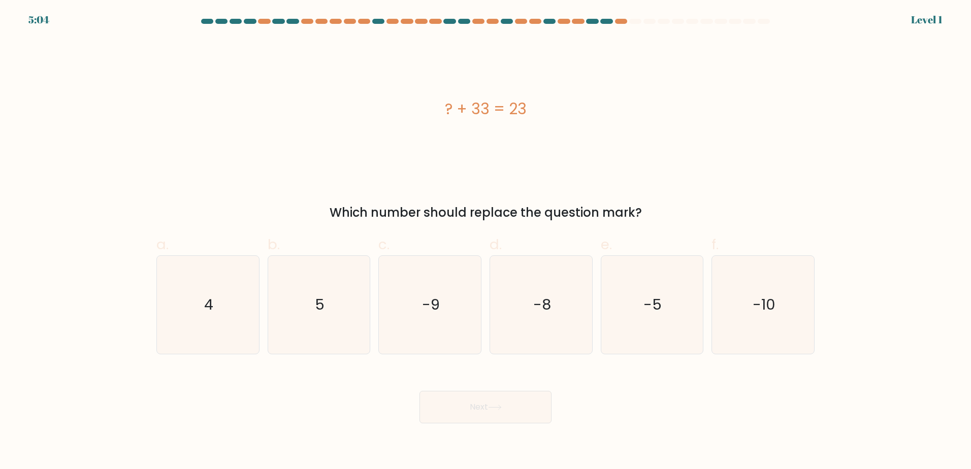
click at [476, 110] on div "? + 33 = 23" at bounding box center [485, 108] width 658 height 23
copy div "? + 33 = 23"
click at [782, 320] on icon "-10" at bounding box center [763, 305] width 98 height 98
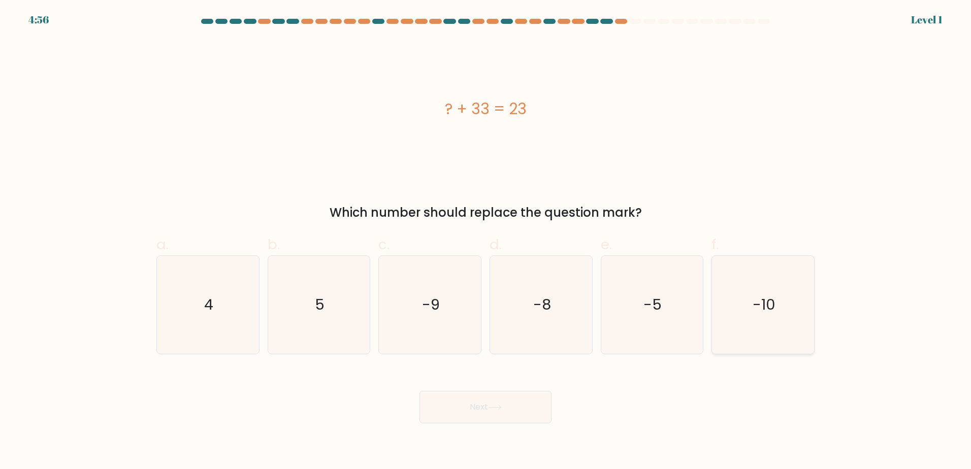
click at [486, 241] on input "f. -10" at bounding box center [485, 238] width 1 height 7
radio input "true"
drag, startPoint x: 456, startPoint y: 393, endPoint x: 467, endPoint y: 401, distance: 13.2
click at [456, 394] on button "Next" at bounding box center [485, 407] width 132 height 32
click at [467, 401] on button "Next" at bounding box center [485, 407] width 132 height 32
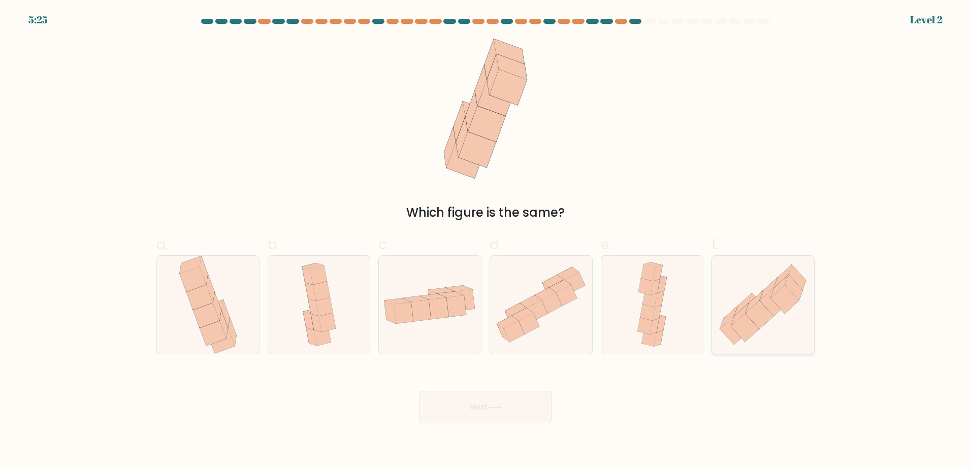
drag, startPoint x: 724, startPoint y: 327, endPoint x: 637, endPoint y: 327, distance: 87.8
click at [724, 327] on icon at bounding box center [734, 330] width 28 height 28
click at [486, 241] on input "f." at bounding box center [485, 238] width 1 height 7
radio input "true"
click at [489, 427] on body "5:24 Level 2" at bounding box center [485, 234] width 971 height 469
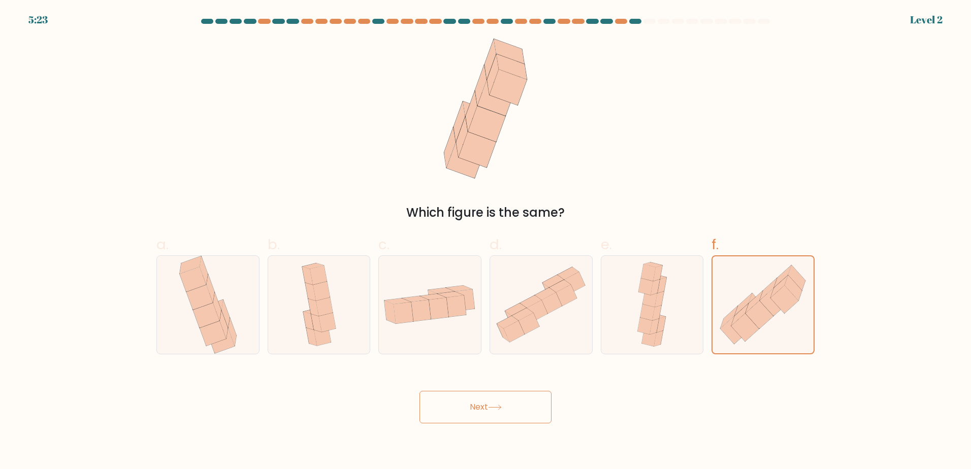
click at [493, 410] on button "Next" at bounding box center [485, 407] width 132 height 32
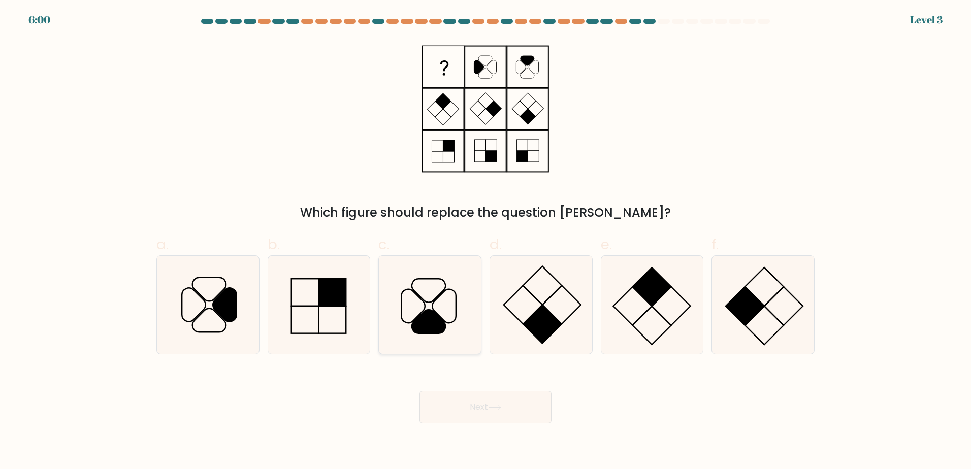
click at [444, 299] on icon at bounding box center [430, 305] width 98 height 98
click at [485, 241] on input "c." at bounding box center [485, 238] width 1 height 7
radio input "true"
click at [482, 405] on button "Next" at bounding box center [485, 407] width 132 height 32
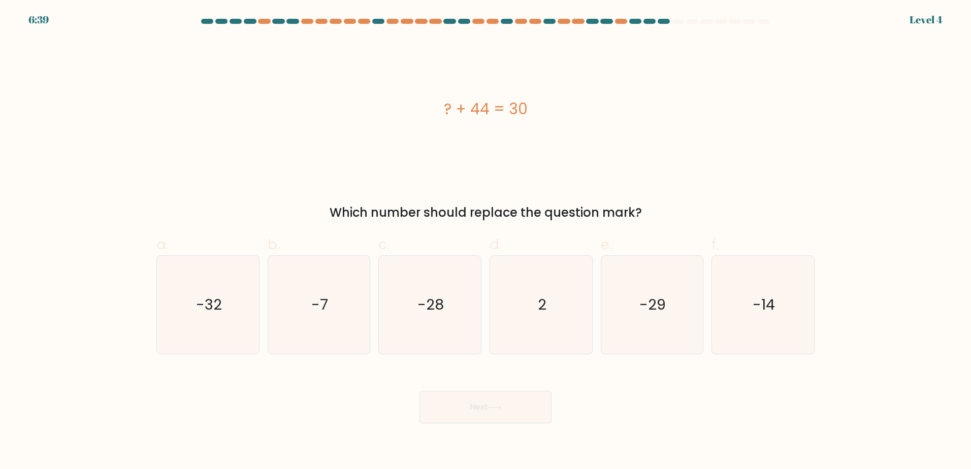
click at [506, 112] on div "? + 44 = 30" at bounding box center [485, 108] width 658 height 23
click at [506, 111] on div "? + 44 = 30" at bounding box center [485, 108] width 658 height 23
click at [751, 319] on icon "-14" at bounding box center [763, 305] width 98 height 98
click at [486, 241] on input "f. -14" at bounding box center [485, 238] width 1 height 7
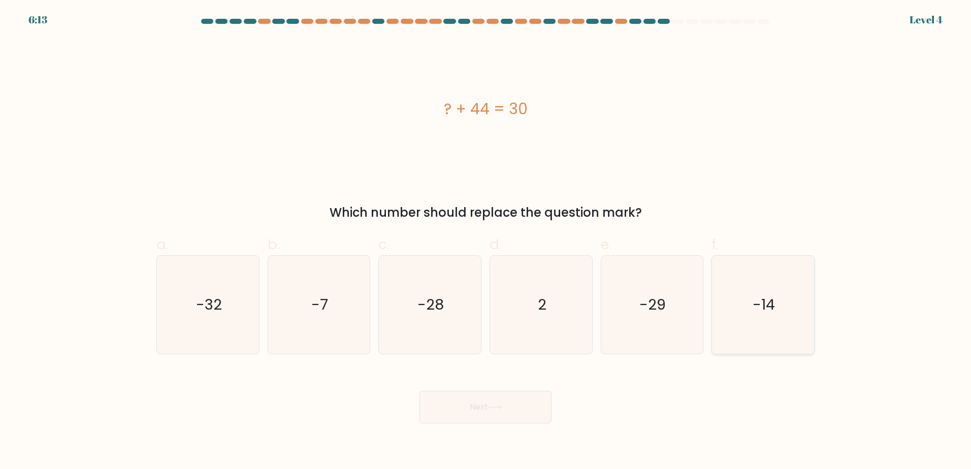
radio input "true"
click at [501, 408] on icon at bounding box center [495, 408] width 14 height 6
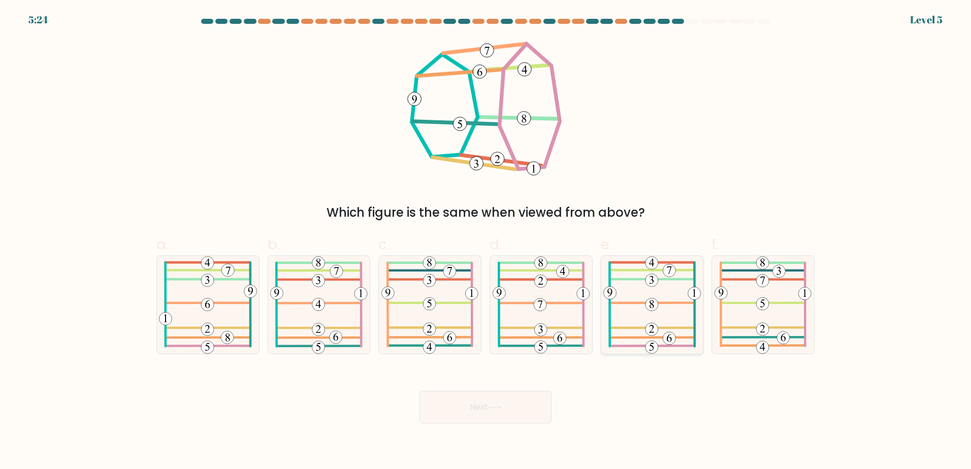
click at [675, 333] on icon at bounding box center [651, 305] width 97 height 98
click at [486, 241] on input "e." at bounding box center [485, 238] width 1 height 7
radio input "true"
click at [487, 398] on button "Next" at bounding box center [485, 407] width 132 height 32
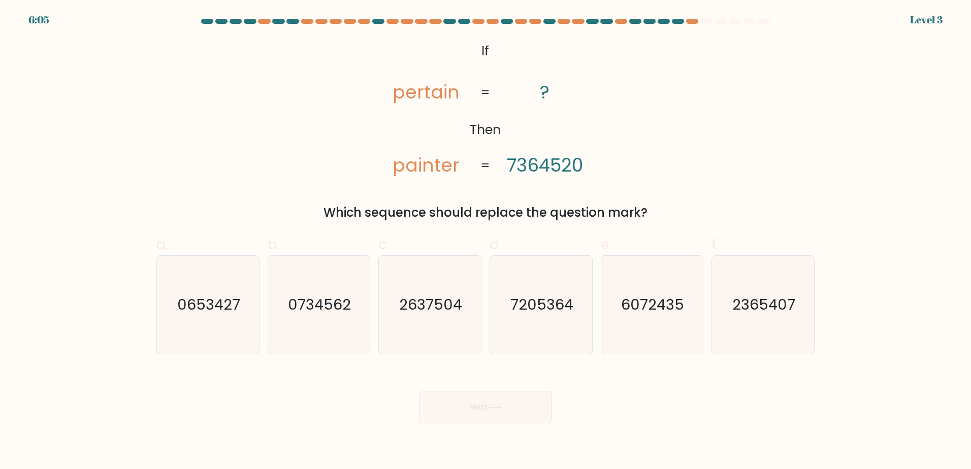
click at [428, 98] on tspan "pertain" at bounding box center [425, 92] width 67 height 26
drag, startPoint x: 428, startPoint y: 98, endPoint x: 404, endPoint y: 112, distance: 28.2
click at [422, 136] on icon "@import url('https://fonts.googleapis.com/css?family=Abril+Fatface:400,100,100i…" at bounding box center [485, 109] width 228 height 141
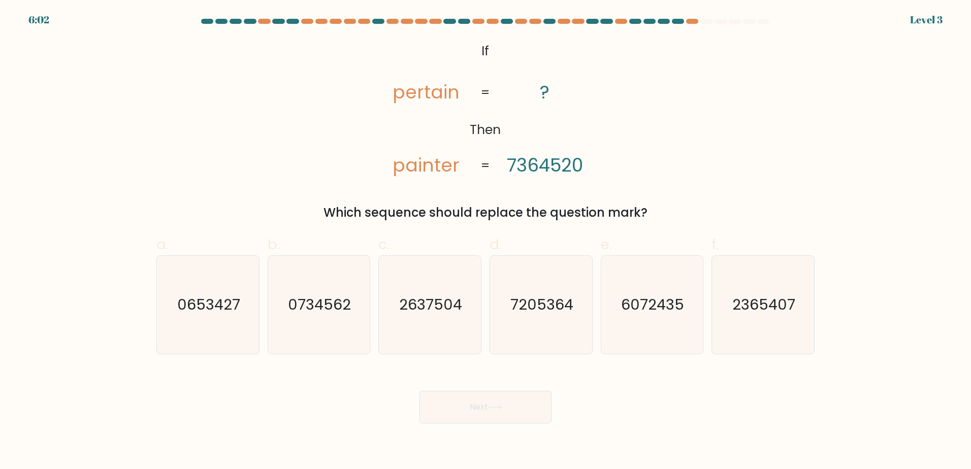
drag, startPoint x: 476, startPoint y: 43, endPoint x: 681, endPoint y: 204, distance: 260.4
click at [681, 204] on div "@import url('https://fonts.googleapis.com/css?family=Abril+Fatface:400,100,100i…" at bounding box center [485, 130] width 670 height 183
drag, startPoint x: 47, startPoint y: 0, endPoint x: 177, endPoint y: 193, distance: 233.3
click at [178, 193] on div "@import url('https://fonts.googleapis.com/css?family=Abril+Fatface:400,100,100i…" at bounding box center [485, 130] width 670 height 183
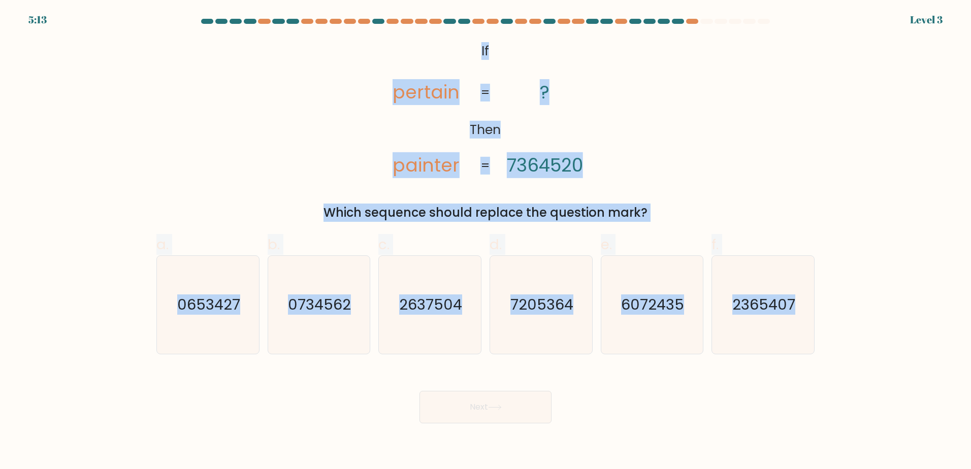
drag, startPoint x: 476, startPoint y: 41, endPoint x: 850, endPoint y: 353, distance: 487.3
click at [850, 353] on form "If ?" at bounding box center [485, 221] width 971 height 405
drag, startPoint x: 388, startPoint y: 289, endPoint x: 490, endPoint y: 306, distance: 103.4
click at [389, 289] on icon "2637504" at bounding box center [430, 305] width 98 height 98
click at [485, 241] on input "c. 2637504" at bounding box center [485, 238] width 1 height 7
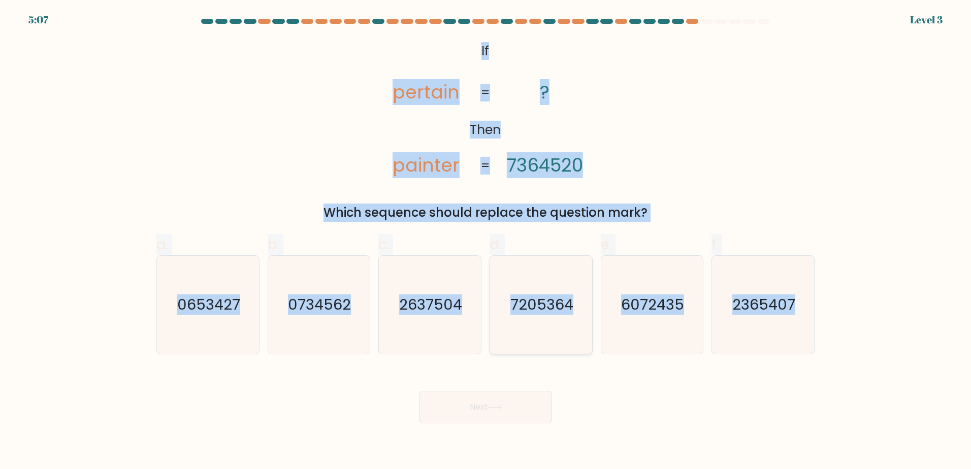
radio input "true"
click at [540, 308] on text "7205364" at bounding box center [541, 304] width 63 height 20
click at [486, 241] on input "d. 7205364" at bounding box center [485, 238] width 1 height 7
radio input "true"
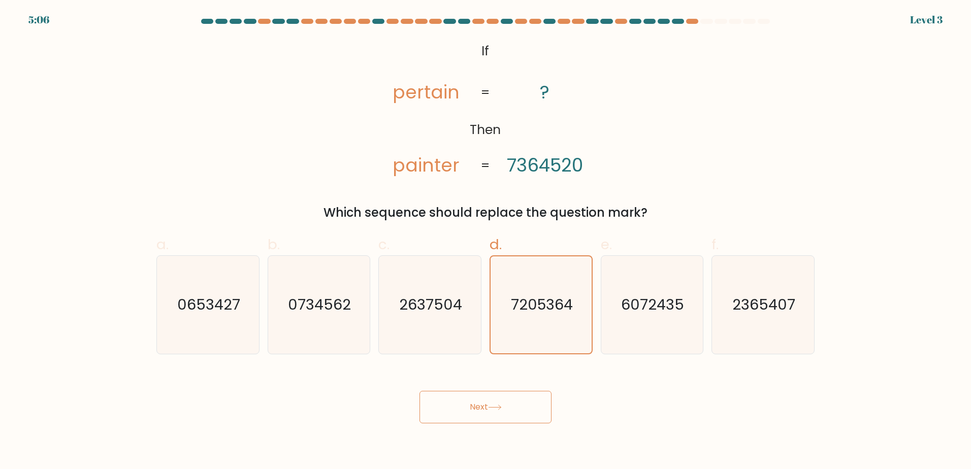
click at [490, 403] on button "Next" at bounding box center [485, 407] width 132 height 32
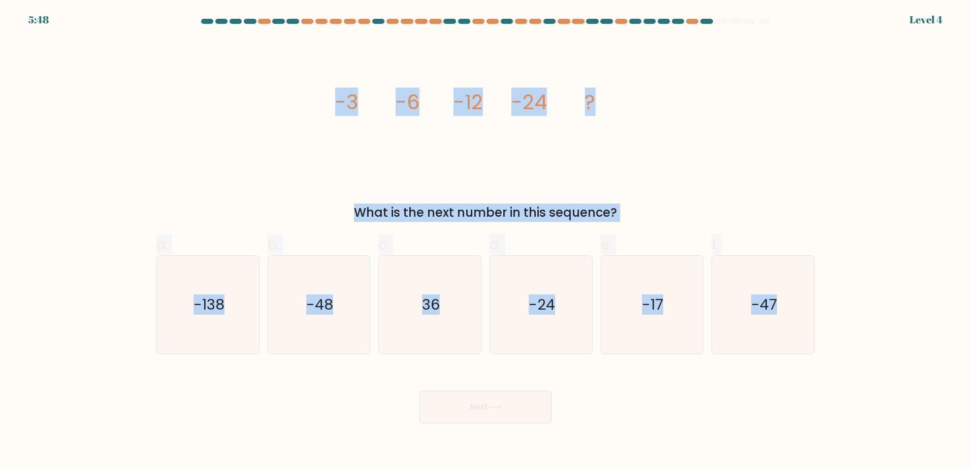
drag, startPoint x: 336, startPoint y: 104, endPoint x: 834, endPoint y: 312, distance: 539.8
click at [834, 312] on form at bounding box center [485, 221] width 971 height 405
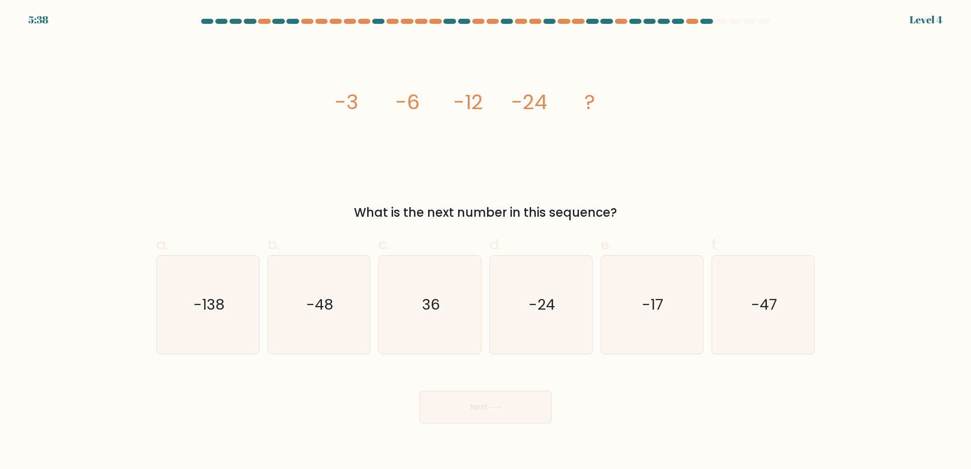
drag, startPoint x: 738, startPoint y: 392, endPoint x: 710, endPoint y: 398, distance: 28.6
click at [737, 393] on div "Next" at bounding box center [485, 395] width 670 height 57
drag, startPoint x: 326, startPoint y: 326, endPoint x: 531, endPoint y: 407, distance: 219.9
click at [326, 327] on icon "-48" at bounding box center [319, 305] width 98 height 98
click at [485, 241] on input "b. -48" at bounding box center [485, 238] width 1 height 7
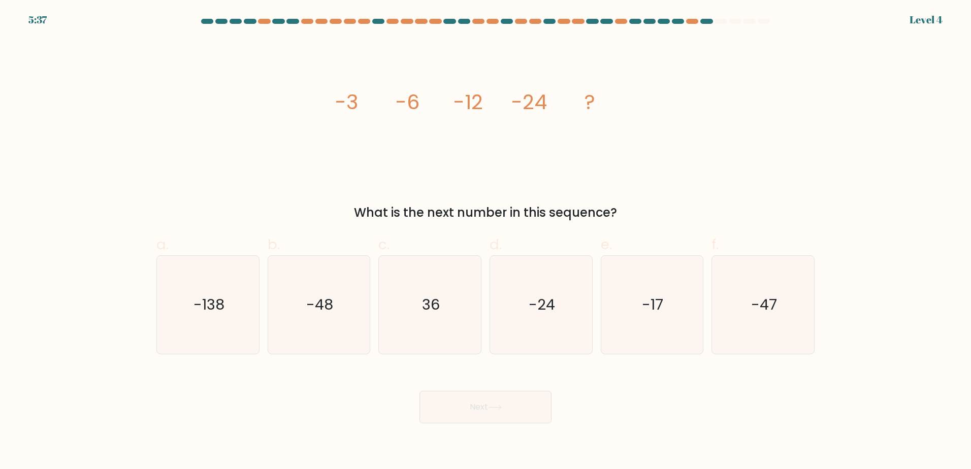
radio input "true"
click at [519, 410] on button "Next" at bounding box center [485, 407] width 132 height 32
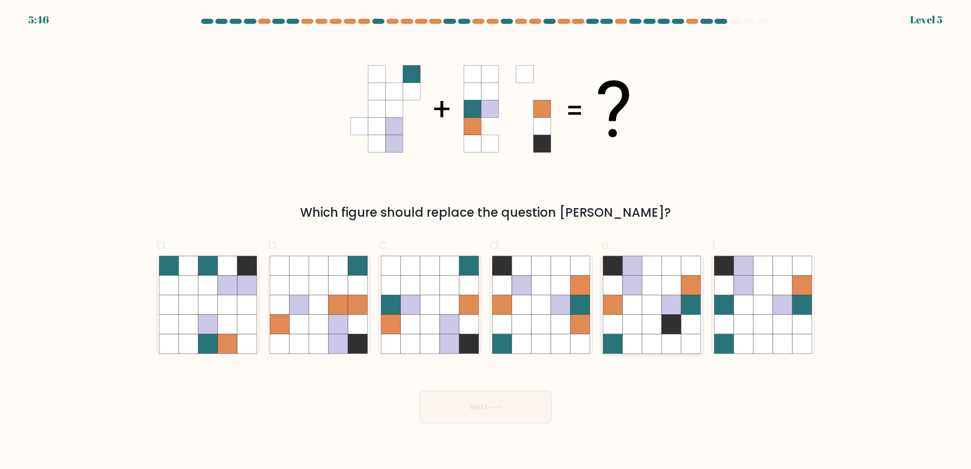
click at [654, 295] on icon at bounding box center [651, 304] width 19 height 19
click at [486, 241] on input "e." at bounding box center [485, 238] width 1 height 7
radio input "true"
click at [533, 317] on icon at bounding box center [540, 323] width 19 height 19
click at [486, 241] on input "d." at bounding box center [485, 238] width 1 height 7
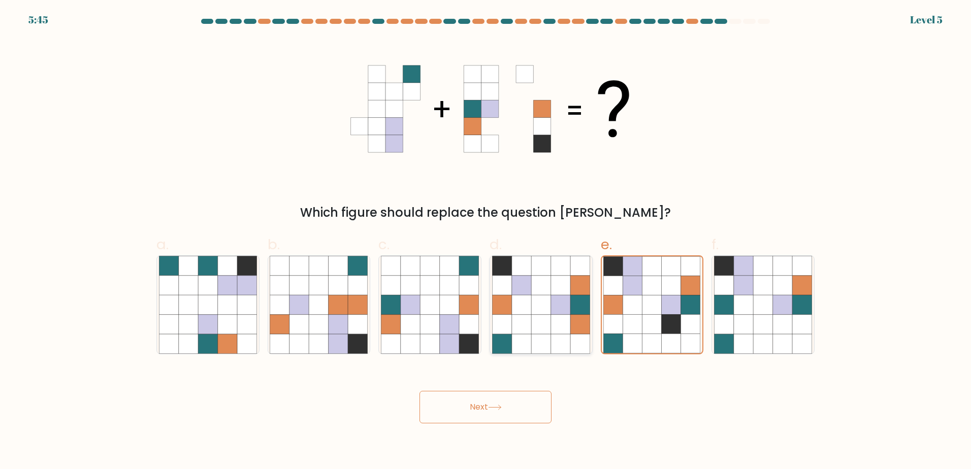
radio input "true"
click at [504, 403] on button "Next" at bounding box center [485, 407] width 132 height 32
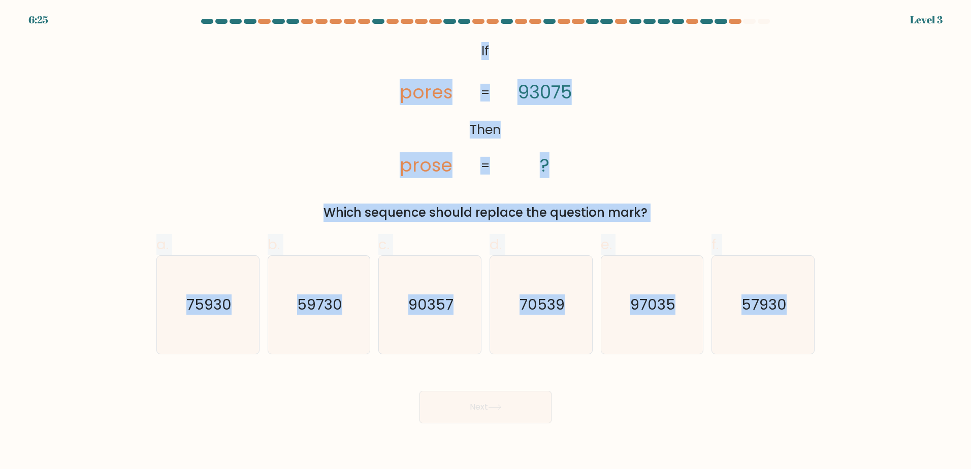
drag, startPoint x: 448, startPoint y: 43, endPoint x: 839, endPoint y: 335, distance: 487.5
click at [839, 335] on form "If ?" at bounding box center [485, 221] width 971 height 405
drag, startPoint x: 442, startPoint y: 320, endPoint x: 447, endPoint y: 326, distance: 7.2
click at [442, 321] on icon "90357" at bounding box center [430, 305] width 98 height 98
click at [485, 241] on input "c. 90357" at bounding box center [485, 238] width 1 height 7
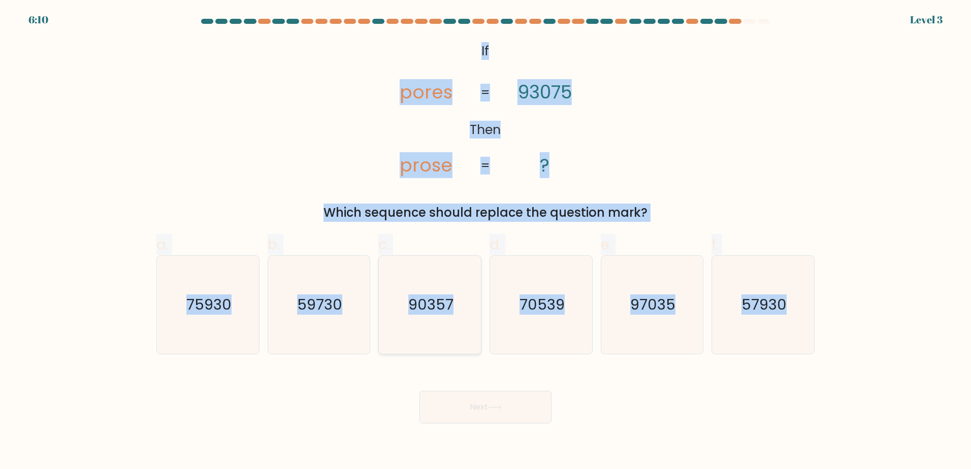
radio input "true"
click at [499, 408] on icon at bounding box center [495, 408] width 14 height 6
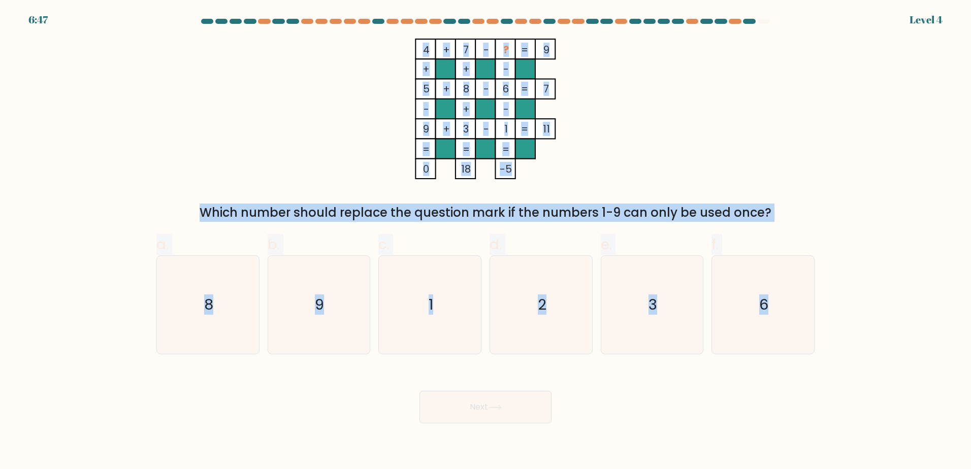
drag, startPoint x: 419, startPoint y: 48, endPoint x: 797, endPoint y: 377, distance: 501.6
click at [797, 377] on form at bounding box center [485, 221] width 971 height 405
click at [892, 299] on form at bounding box center [485, 221] width 971 height 405
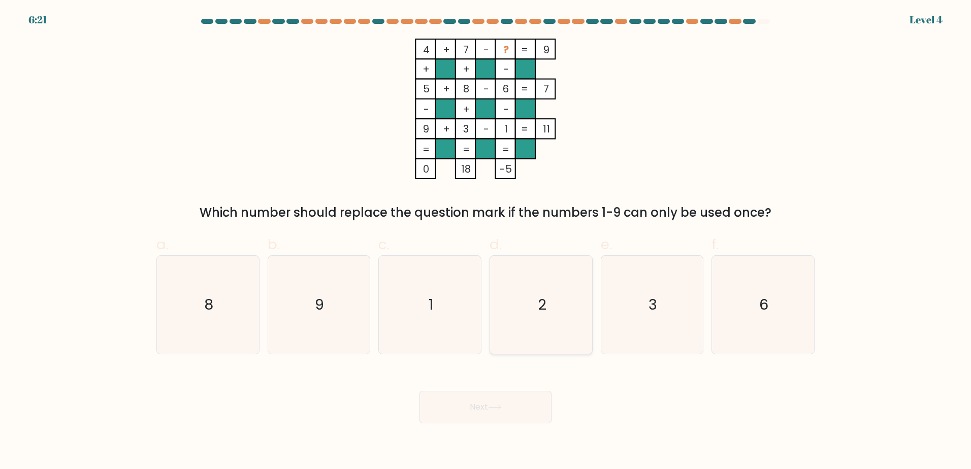
click at [549, 303] on icon "2" at bounding box center [541, 305] width 98 height 98
click at [486, 241] on input "d. 2" at bounding box center [485, 238] width 1 height 7
radio input "true"
click at [515, 400] on button "Next" at bounding box center [485, 407] width 132 height 32
click at [510, 408] on button "Next" at bounding box center [485, 407] width 132 height 32
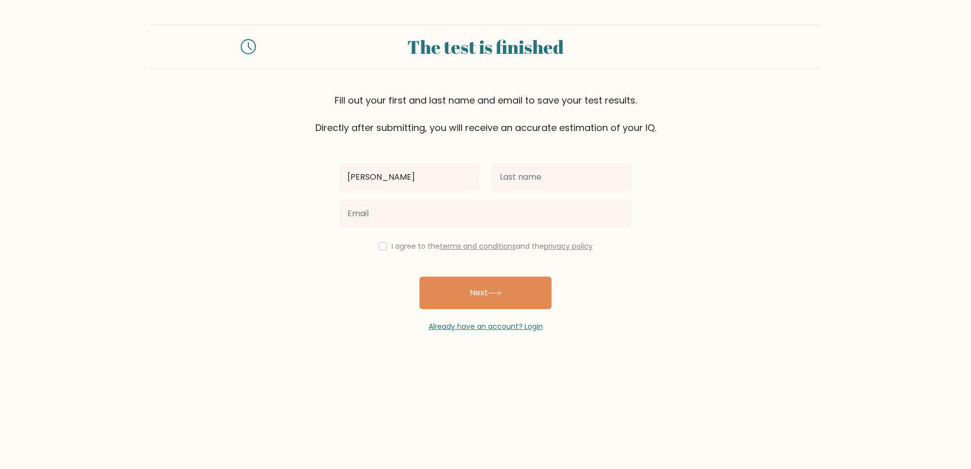
type input "Adrian"
type input "Earl"
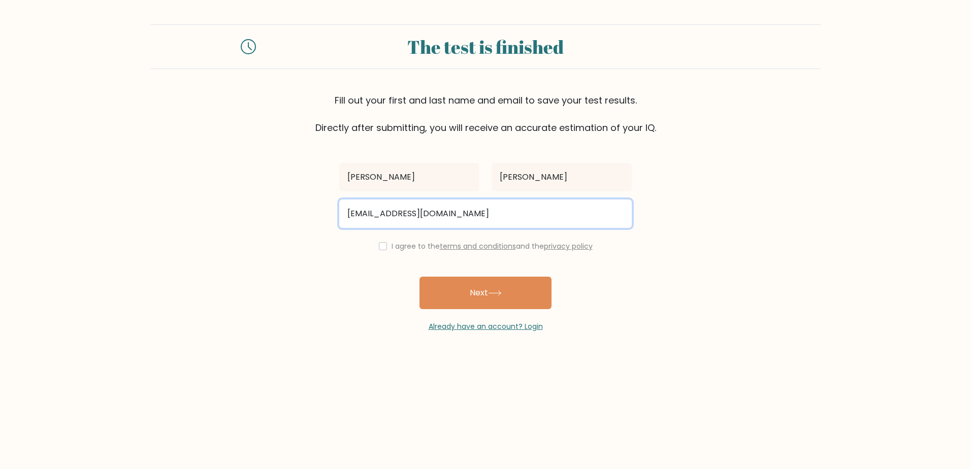
type input "adrianopsimar123@gmail.com"
click at [419, 277] on button "Next" at bounding box center [485, 293] width 132 height 32
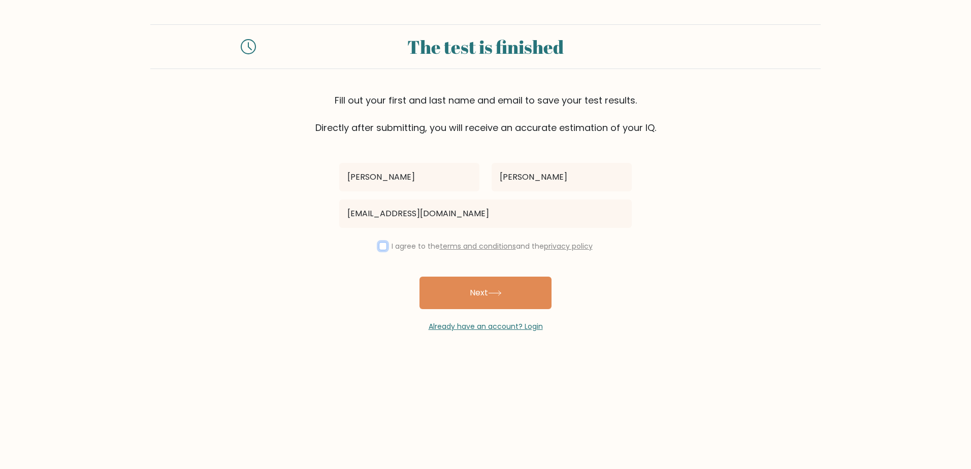
click at [381, 245] on input "checkbox" at bounding box center [383, 246] width 8 height 8
checkbox input "true"
click at [463, 281] on button "Next" at bounding box center [485, 293] width 132 height 32
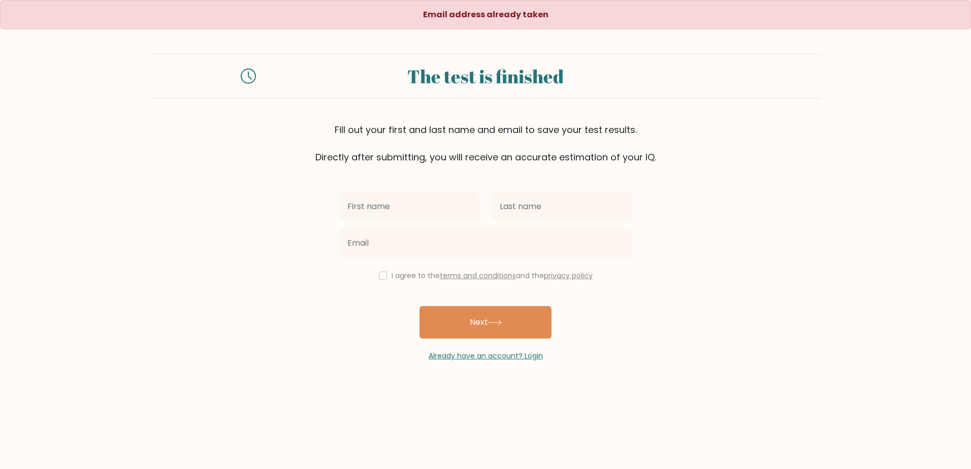
click at [396, 211] on input "text" at bounding box center [409, 206] width 140 height 28
type input "j"
type input "gen"
click at [570, 220] on input "text" at bounding box center [561, 206] width 140 height 28
type input "o"
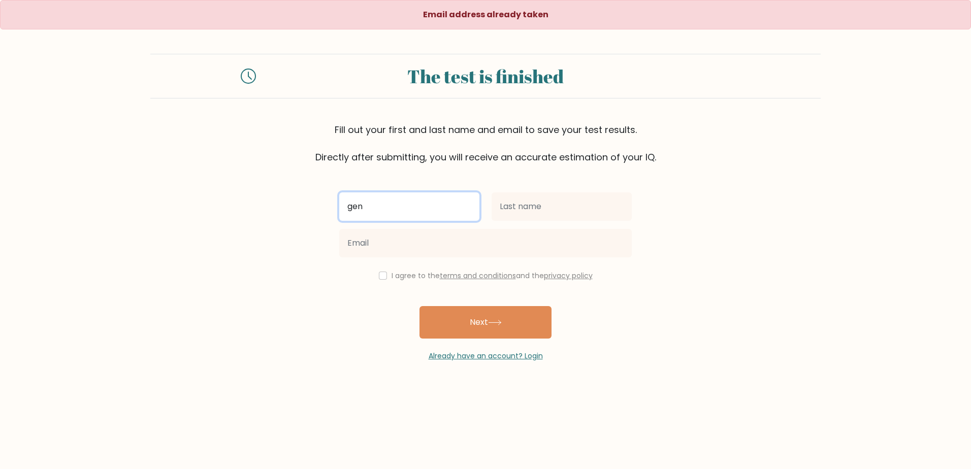
click at [432, 207] on input "gen" at bounding box center [409, 206] width 140 height 28
type input "Earl"
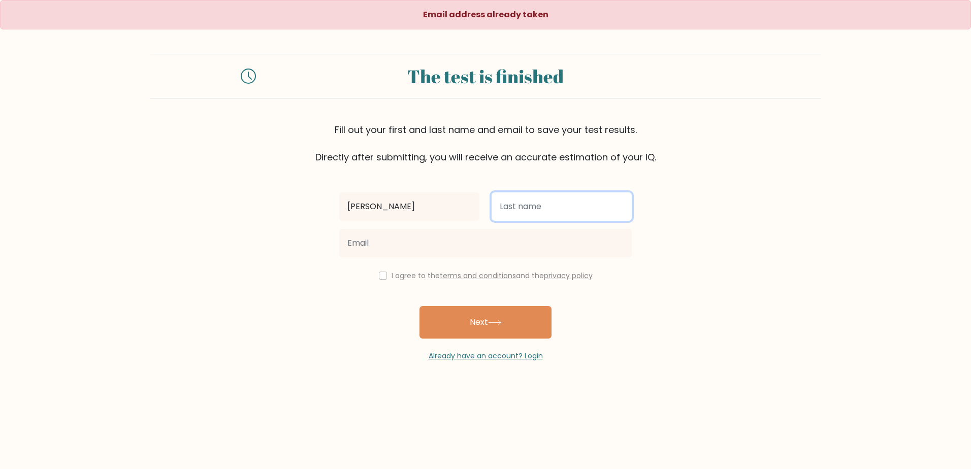
click at [512, 212] on input "text" at bounding box center [561, 206] width 140 height 28
type input "Opsimar"
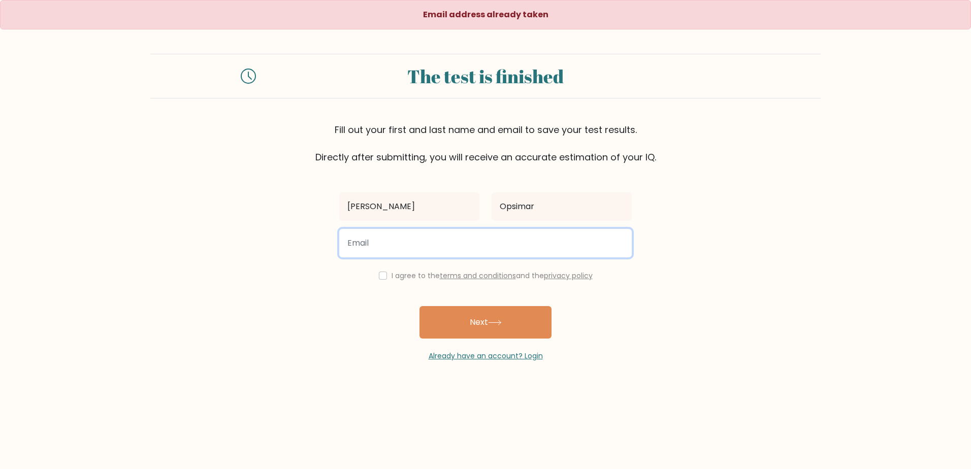
click at [427, 256] on input "email" at bounding box center [485, 243] width 292 height 28
type input "adrianopsimar123@gmail.com"
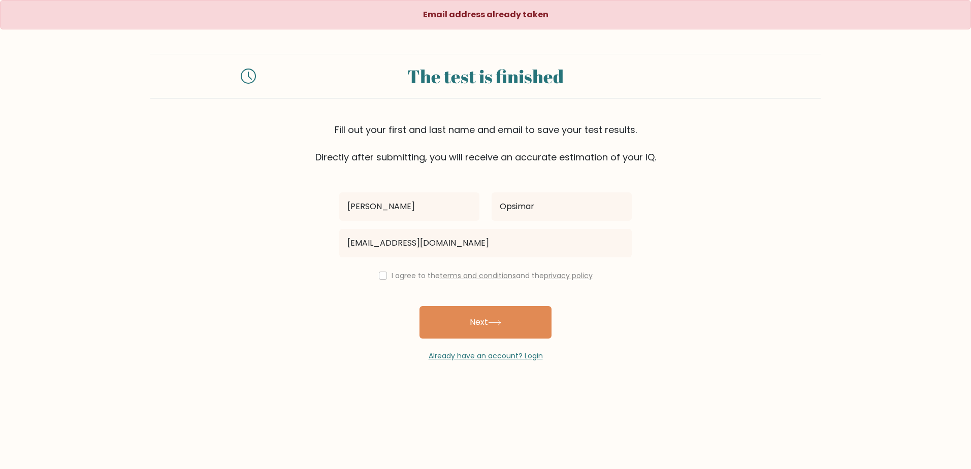
click at [387, 276] on div "I agree to the terms and conditions and the privacy policy" at bounding box center [485, 276] width 305 height 12
click at [380, 280] on div "I agree to the terms and conditions and the privacy policy" at bounding box center [485, 276] width 305 height 12
click at [381, 276] on input "checkbox" at bounding box center [383, 276] width 8 height 8
checkbox input "true"
click at [513, 325] on button "Next" at bounding box center [485, 322] width 132 height 32
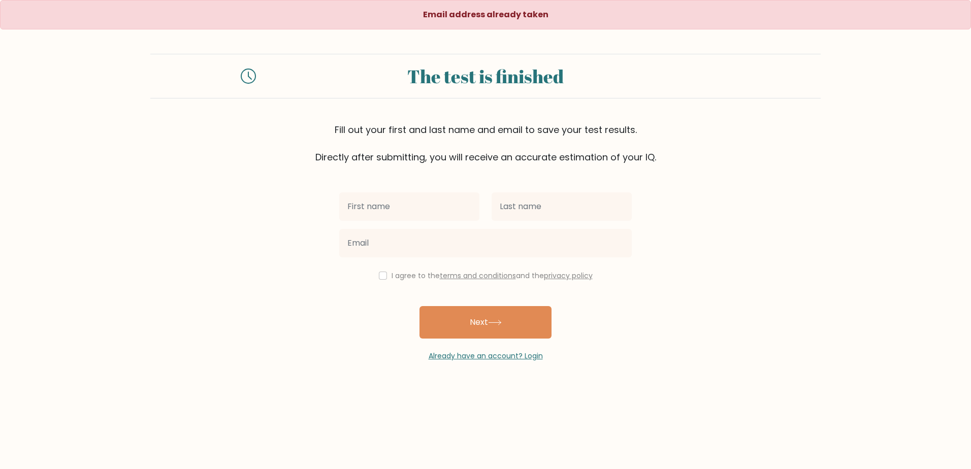
click at [401, 210] on input "text" at bounding box center [409, 206] width 140 height 28
click at [372, 209] on input "text" at bounding box center [409, 206] width 140 height 28
type input "Adrian"
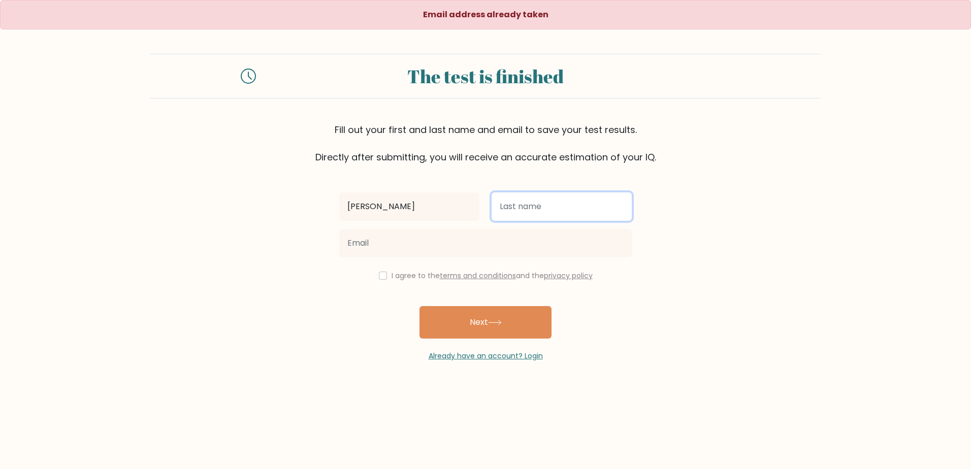
click at [538, 214] on input "text" at bounding box center [561, 206] width 140 height 28
type input "Opsimar"
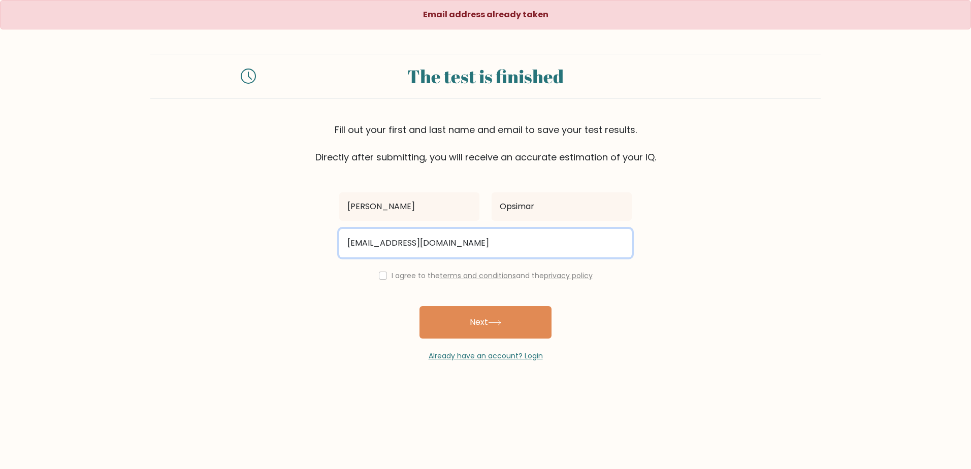
click at [454, 249] on input "adrianopsimar123@gmail.com" at bounding box center [485, 243] width 292 height 28
click at [451, 248] on input "adrianopsimar123@gmail.com" at bounding box center [485, 243] width 292 height 28
click at [450, 248] on input "adrianopsimar123@gmail.com" at bounding box center [485, 243] width 292 height 28
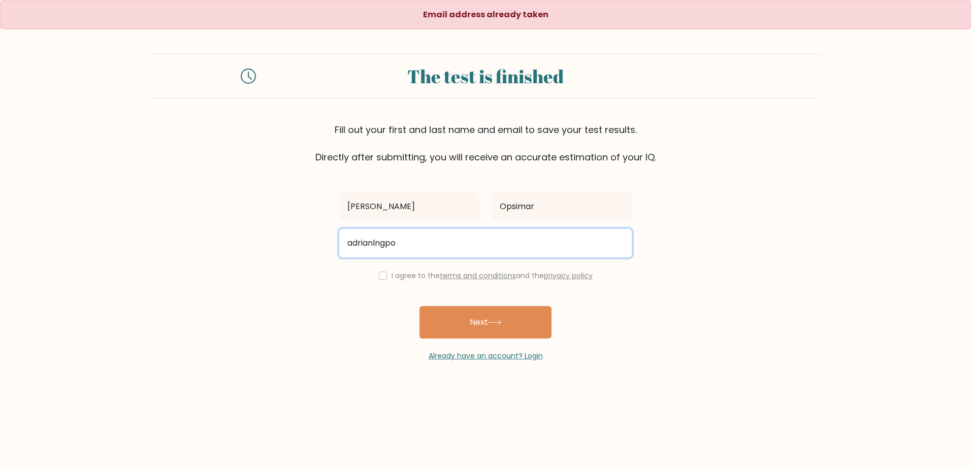
click at [419, 306] on button "Next" at bounding box center [485, 322] width 132 height 32
type input "[EMAIL_ADDRESS][DOMAIN_NAME]"
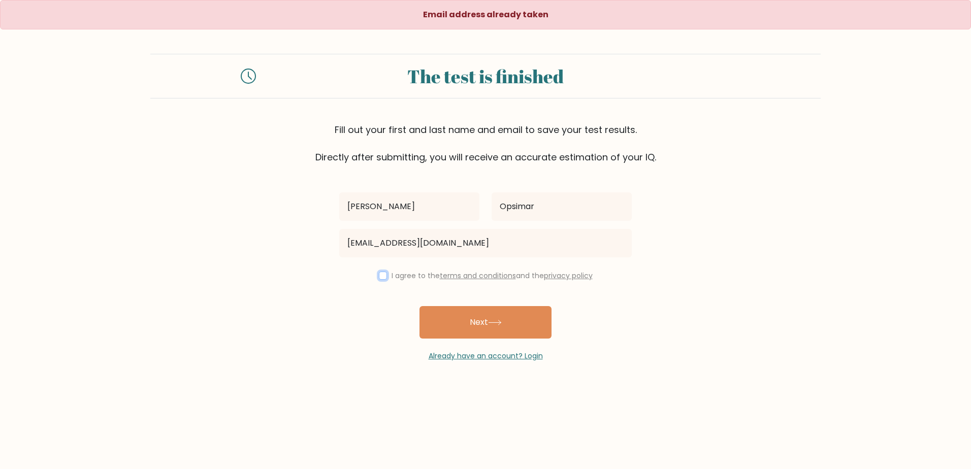
click at [381, 278] on input "checkbox" at bounding box center [383, 276] width 8 height 8
checkbox input "true"
click at [495, 322] on icon at bounding box center [495, 323] width 14 height 6
click at [435, 211] on input "text" at bounding box center [409, 206] width 140 height 28
click at [434, 211] on input "we" at bounding box center [409, 206] width 140 height 28
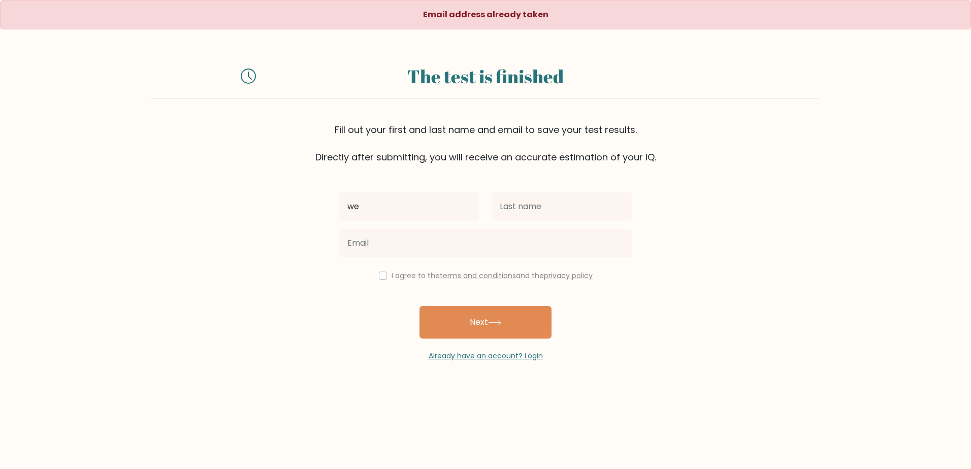
click at [434, 211] on input "we" at bounding box center [409, 206] width 140 height 28
type input "test"
click at [558, 209] on input "text" at bounding box center [561, 206] width 140 height 28
type input "opsi"
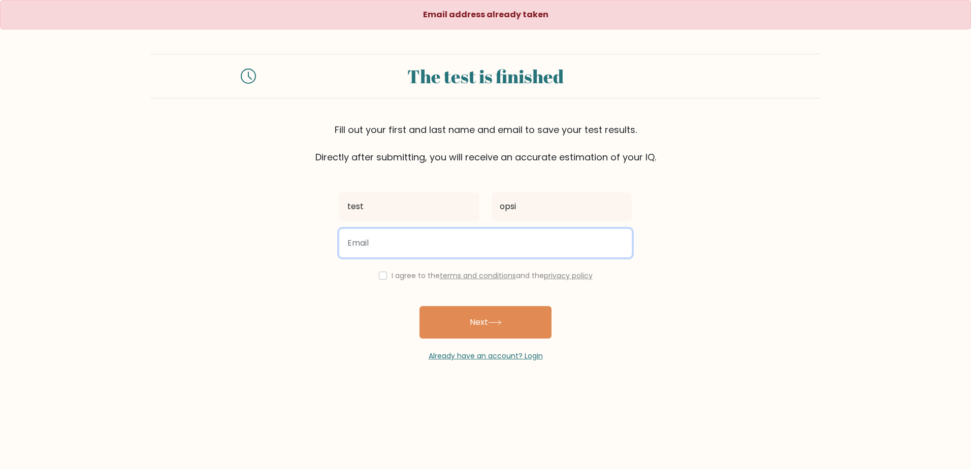
click at [446, 237] on input "email" at bounding box center [485, 243] width 292 height 28
type input "adrianlngpo1234@gmail.com"
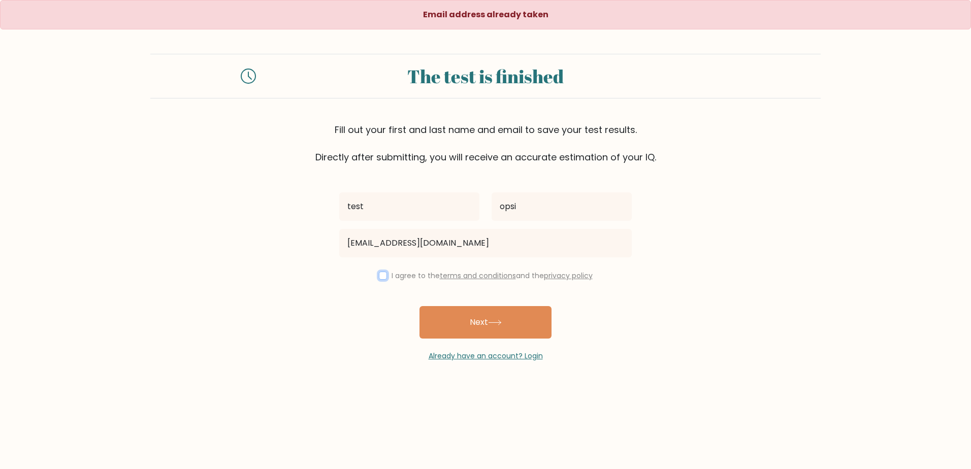
click at [381, 276] on input "checkbox" at bounding box center [383, 276] width 8 height 8
checkbox input "true"
click at [464, 309] on button "Next" at bounding box center [485, 322] width 132 height 32
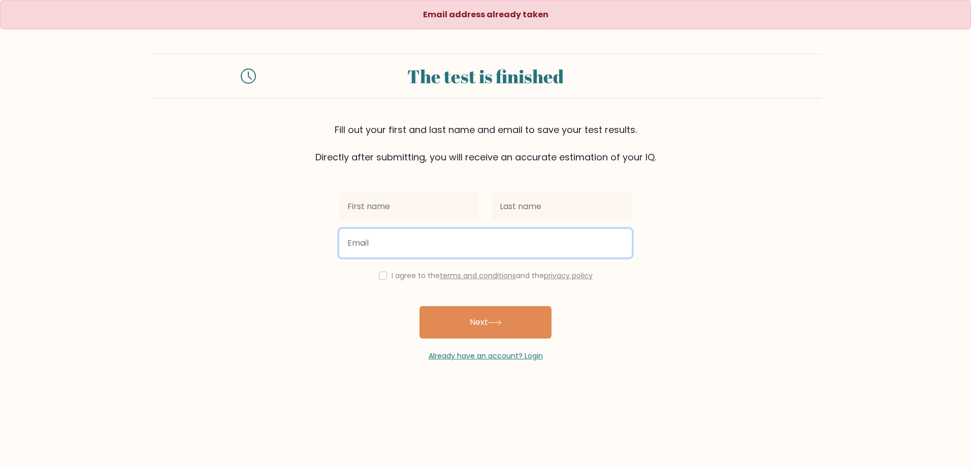
click at [442, 246] on input "email" at bounding box center [485, 243] width 292 height 28
type input "[EMAIL_ADDRESS][DOMAIN_NAME]"
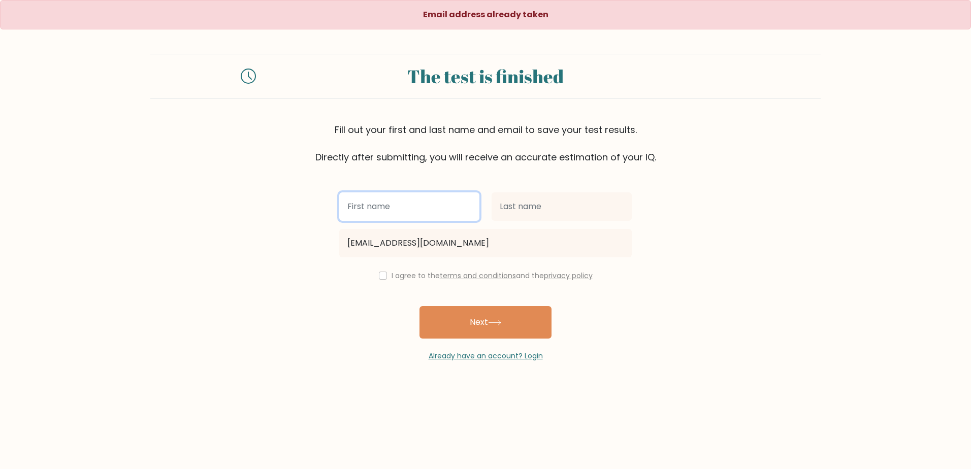
click at [400, 213] on input "text" at bounding box center [409, 206] width 140 height 28
type input "adi"
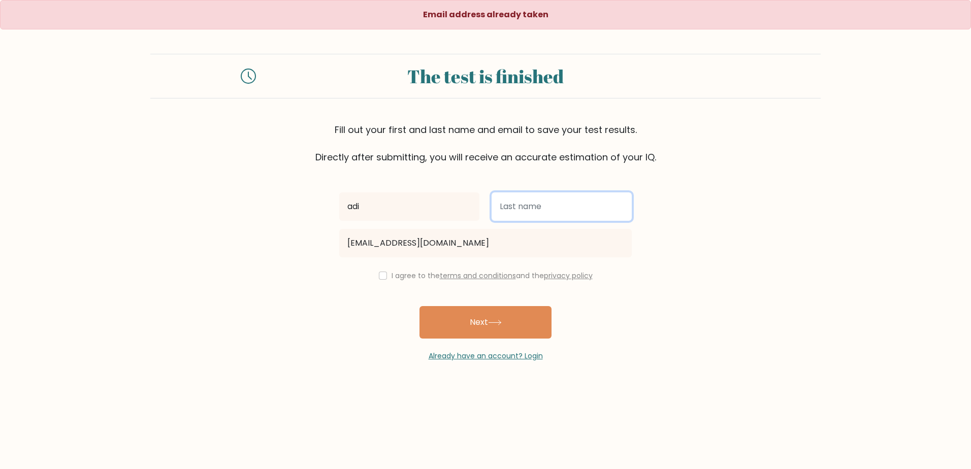
click at [514, 209] on input "text" at bounding box center [561, 206] width 140 height 28
type input "earl"
click at [381, 274] on input "checkbox" at bounding box center [383, 276] width 8 height 8
checkbox input "true"
drag, startPoint x: 446, startPoint y: 305, endPoint x: 472, endPoint y: 314, distance: 27.0
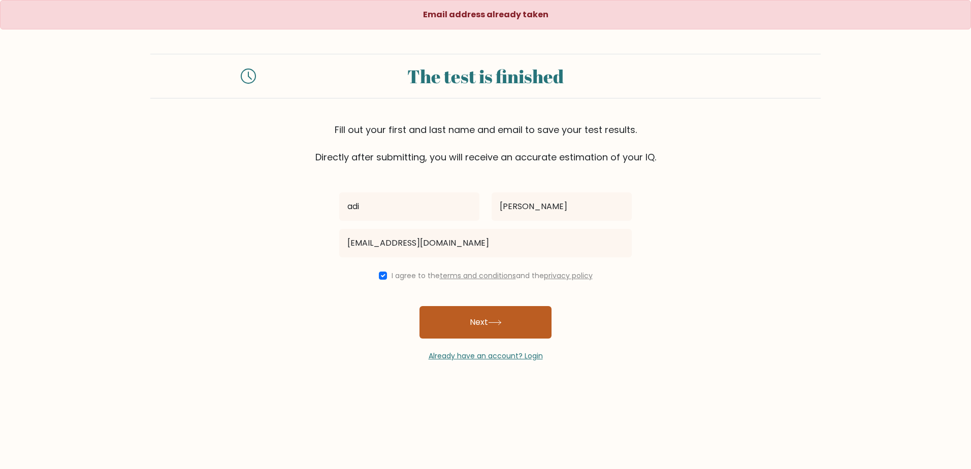
click at [447, 305] on div "adi earl aopsimar_2100000000677@uic.edu.ph I agree to the terms and conditions …" at bounding box center [485, 262] width 305 height 197
click at [472, 314] on button "Next" at bounding box center [485, 322] width 132 height 32
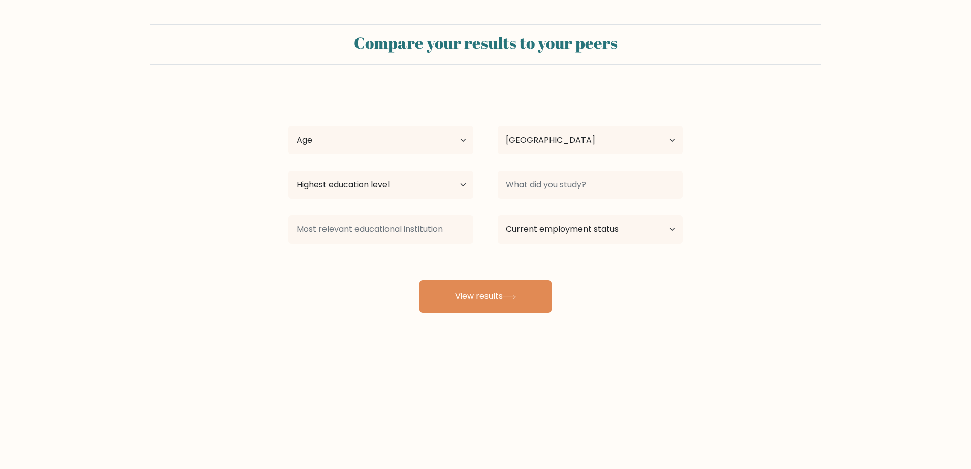
select select "PH"
click at [393, 187] on select "Highest education level No schooling Primary Lower Secondary Upper Secondary Oc…" at bounding box center [380, 185] width 185 height 28
select select "bachelors_degree"
click at [288, 171] on select "Highest education level No schooling Primary Lower Secondary Upper Secondary Oc…" at bounding box center [380, 185] width 185 height 28
click at [525, 147] on select "Country Afghanistan Albania Algeria American Samoa Andorra Angola Anguilla Anta…" at bounding box center [590, 140] width 185 height 28
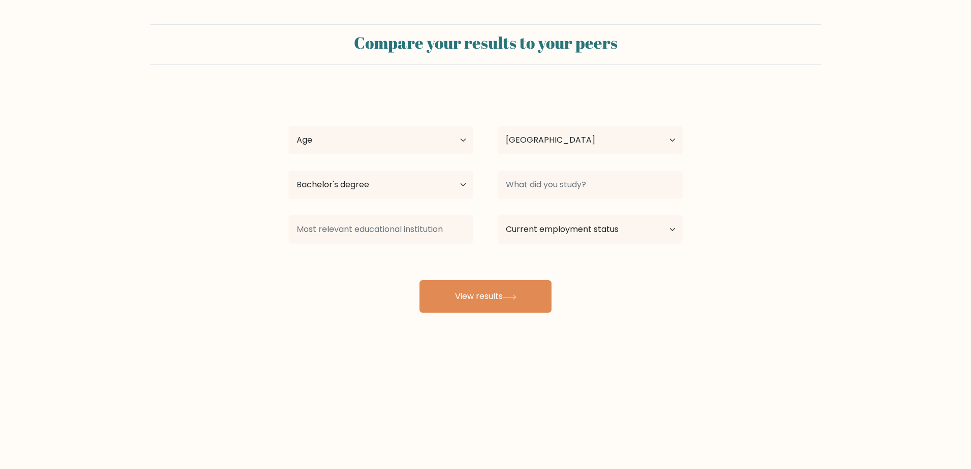
click at [830, 154] on form "Compare your results to your peers adi earl Age Under 18 years old 18-24 years …" at bounding box center [485, 168] width 971 height 288
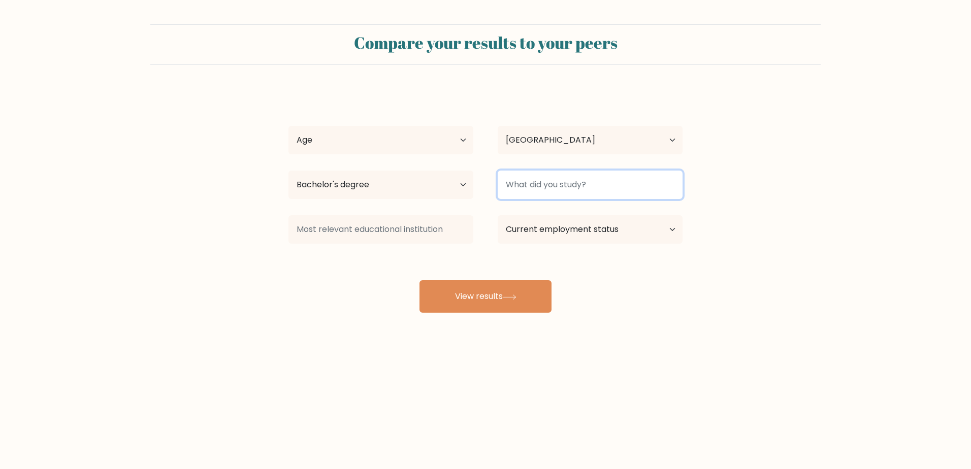
click at [595, 179] on input at bounding box center [590, 185] width 185 height 28
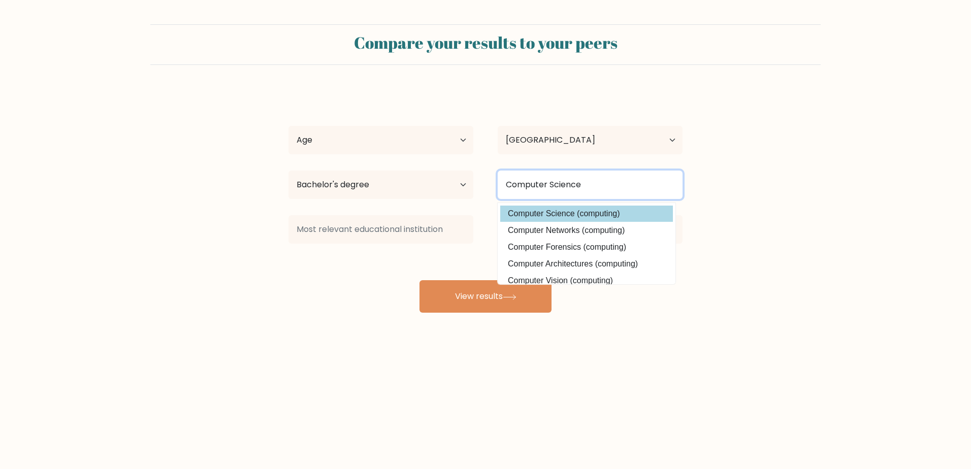
type input "Computer Science"
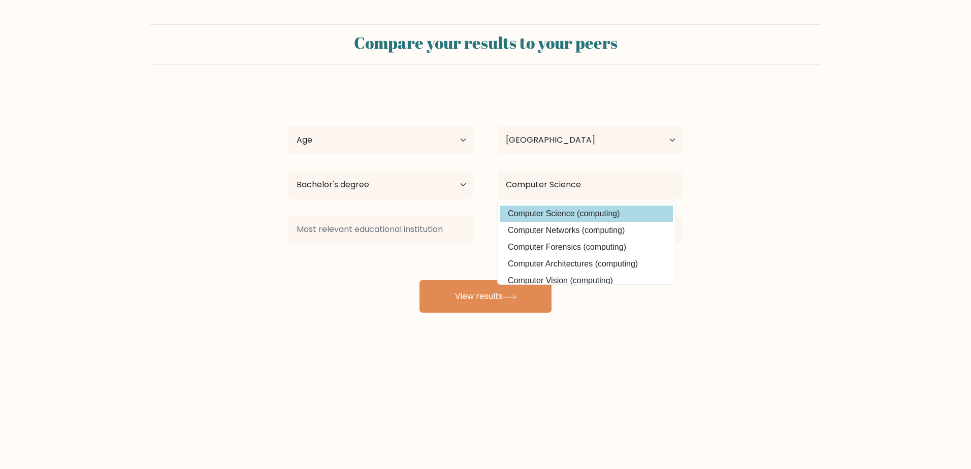
click at [588, 209] on option "Computer Science (computing)" at bounding box center [586, 214] width 173 height 16
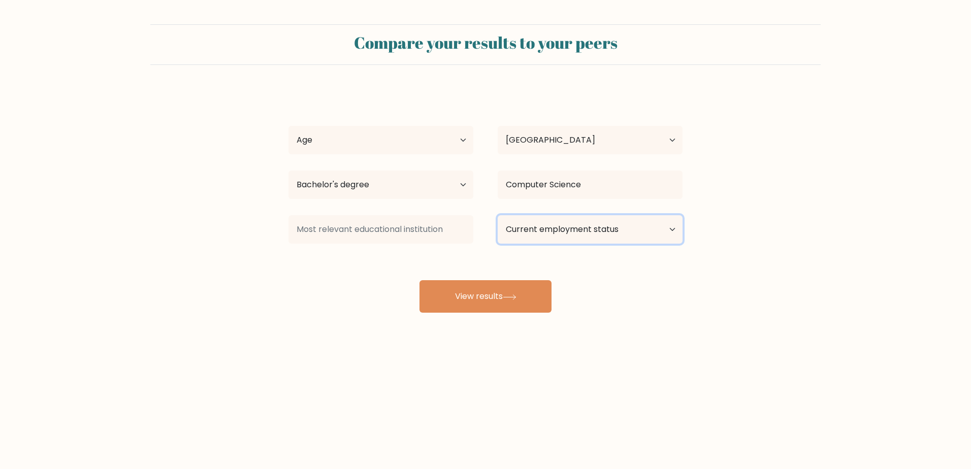
click at [599, 230] on select "Current employment status Employed Student Retired Other / prefer not to answer" at bounding box center [590, 229] width 185 height 28
select select "other"
click at [498, 215] on select "Current employment status Employed Student Retired Other / prefer not to answer" at bounding box center [590, 229] width 185 height 28
click at [412, 227] on input at bounding box center [380, 229] width 185 height 28
click at [505, 317] on div "Compare your results to your peers adi earl Age Under 18 years old 18-24 years …" at bounding box center [485, 192] width 971 height 385
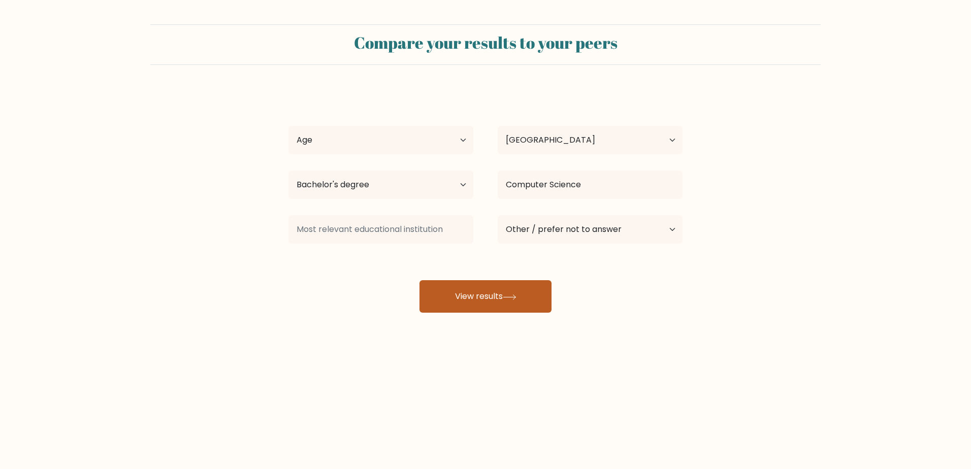
click at [499, 301] on button "View results" at bounding box center [485, 296] width 132 height 32
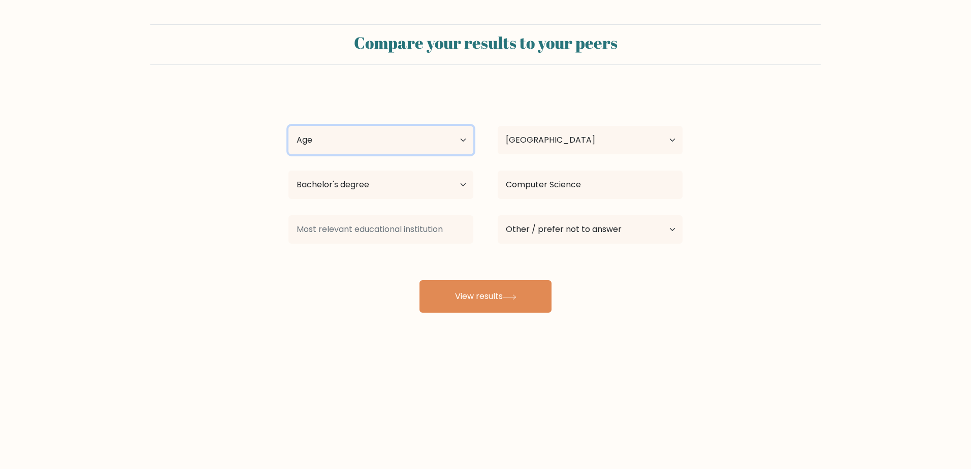
click at [361, 144] on select "Age Under 18 years old 18-24 years old 25-34 years old 35-44 years old 45-54 ye…" at bounding box center [380, 140] width 185 height 28
select select "18_24"
click at [288, 126] on select "Age Under 18 years old 18-24 years old 25-34 years old 35-44 years old 45-54 ye…" at bounding box center [380, 140] width 185 height 28
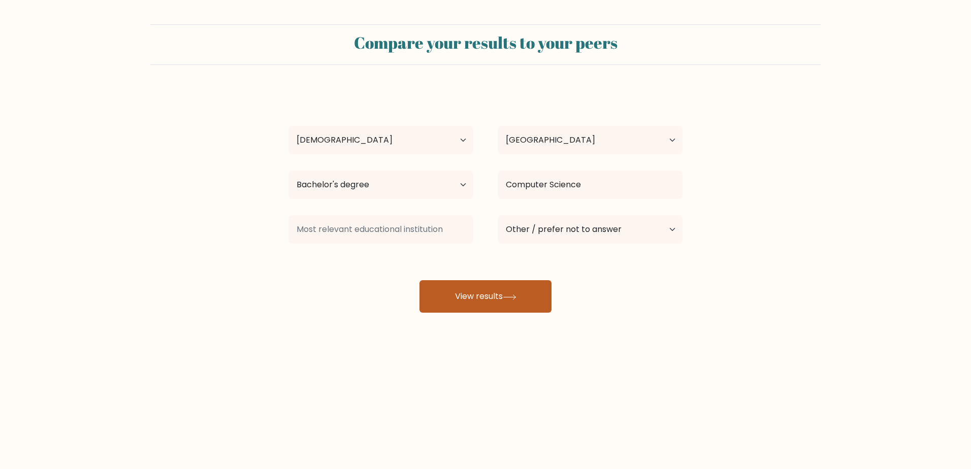
click at [451, 287] on button "View results" at bounding box center [485, 296] width 132 height 32
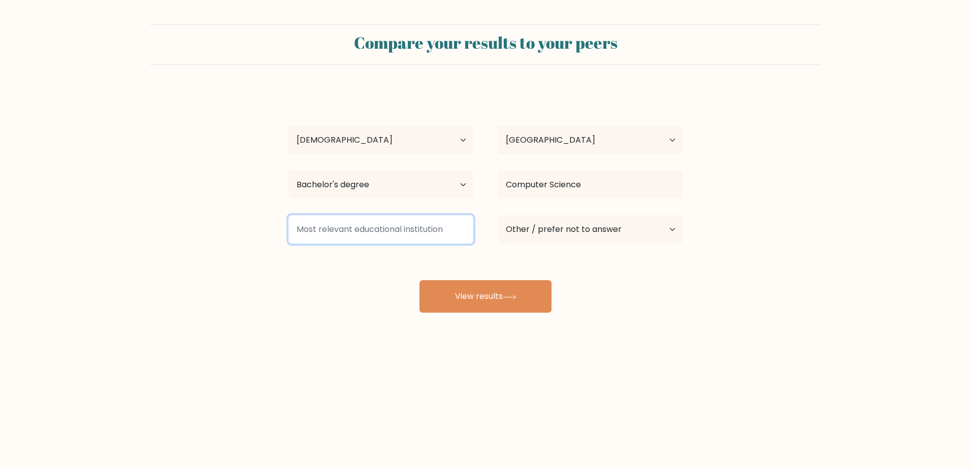
click at [393, 232] on input at bounding box center [380, 229] width 185 height 28
type input "2"
type input "U"
type input "I"
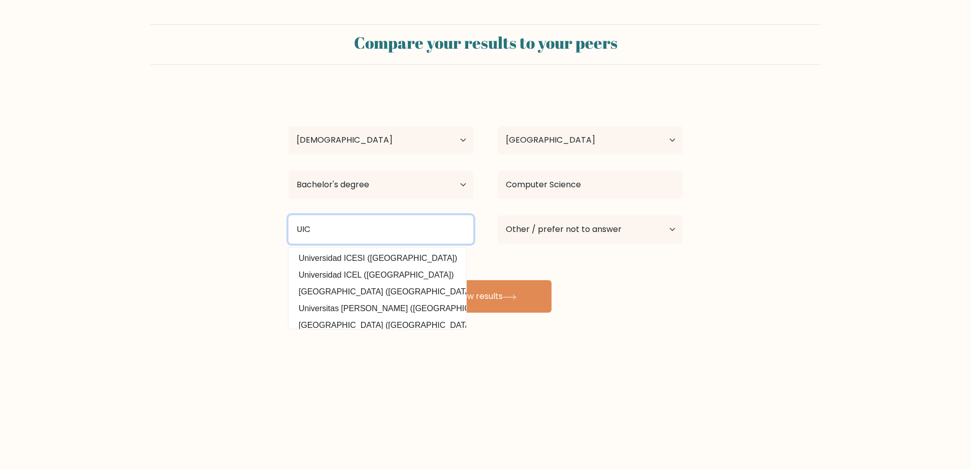
click at [371, 236] on input "UIC" at bounding box center [380, 229] width 185 height 28
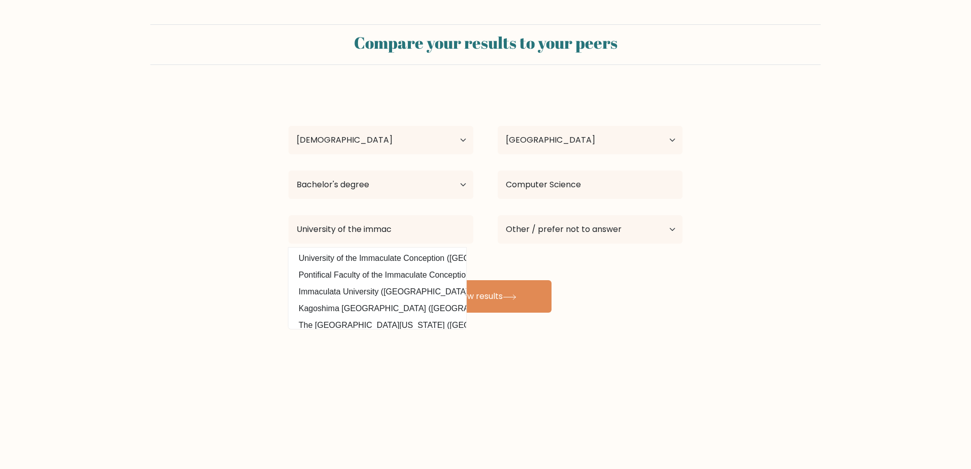
click at [387, 256] on option "University of the Immaculate Conception (Philippines)" at bounding box center [377, 258] width 173 height 16
type input "University of the Immaculate Conception"
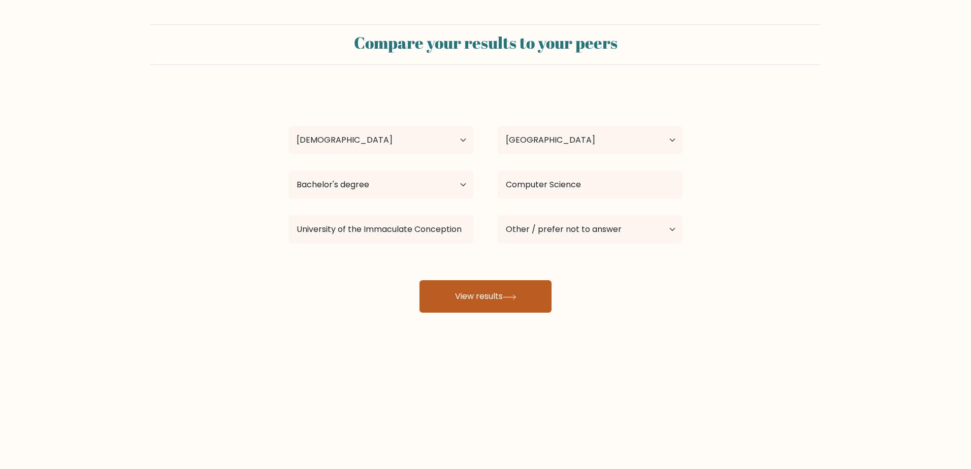
click at [513, 294] on icon at bounding box center [510, 297] width 14 height 6
